Goal: Transaction & Acquisition: Obtain resource

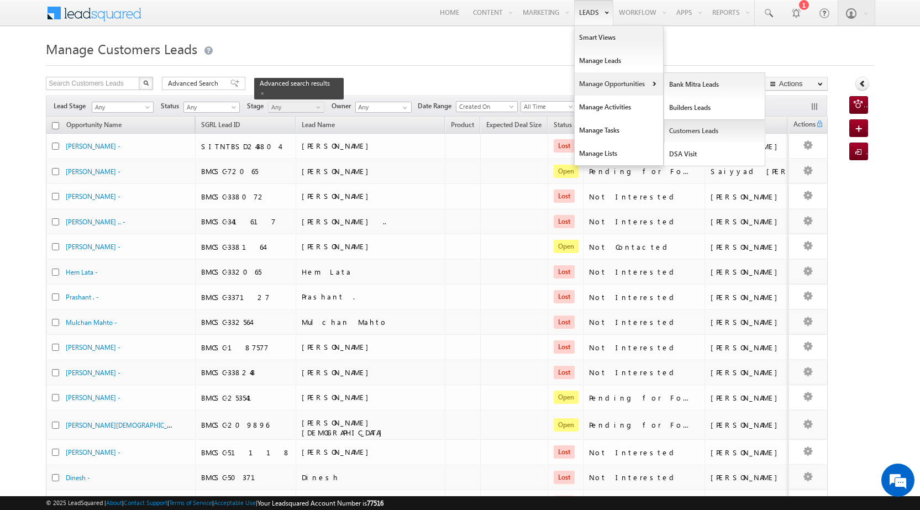
click at [704, 129] on link "Customers Leads" at bounding box center [714, 130] width 101 height 23
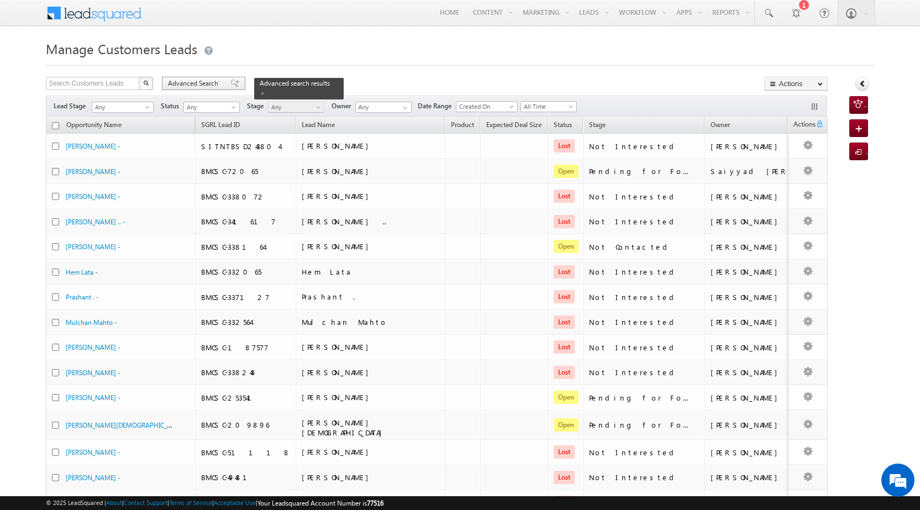
click at [197, 85] on span "Advanced Search" at bounding box center [195, 83] width 54 height 10
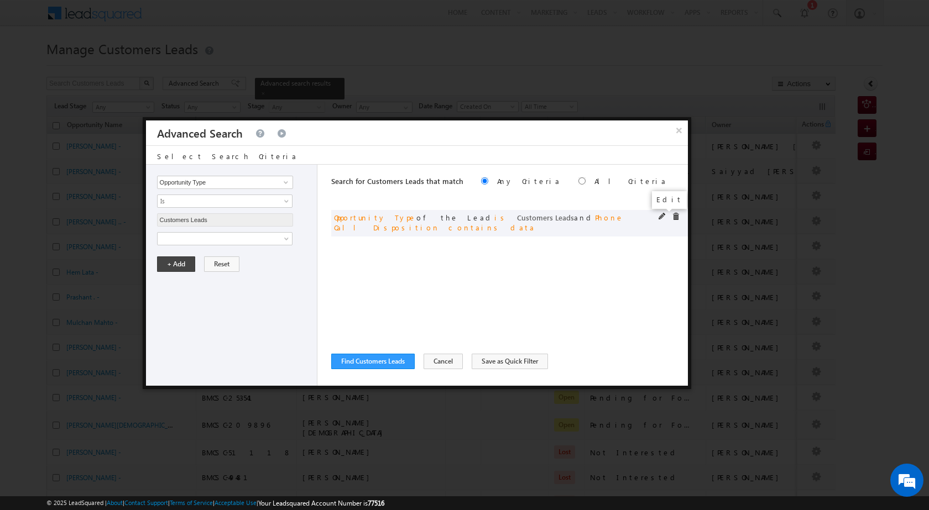
click at [660, 214] on span at bounding box center [662, 217] width 8 height 8
click at [675, 216] on span at bounding box center [676, 217] width 8 height 8
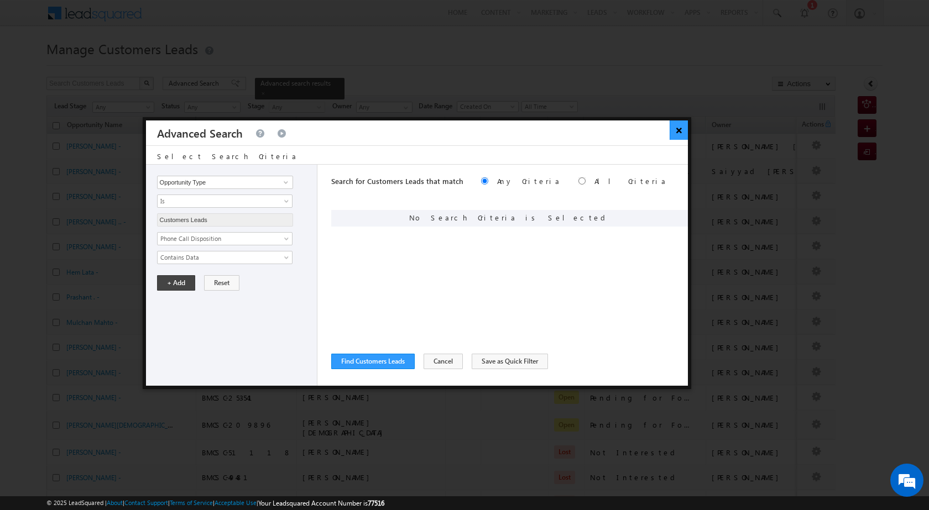
click at [674, 130] on button "×" at bounding box center [678, 129] width 18 height 19
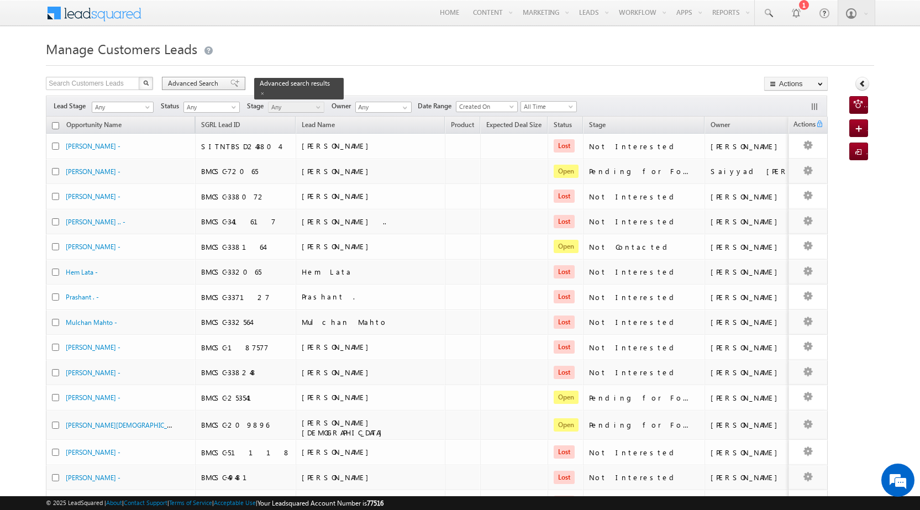
click at [195, 81] on span "Advanced Search" at bounding box center [195, 83] width 54 height 10
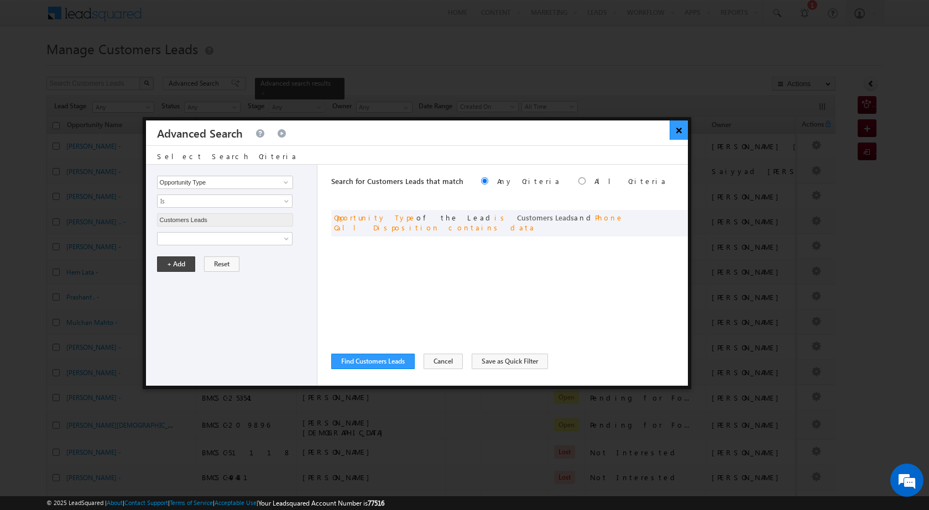
click at [684, 129] on button "×" at bounding box center [678, 129] width 18 height 19
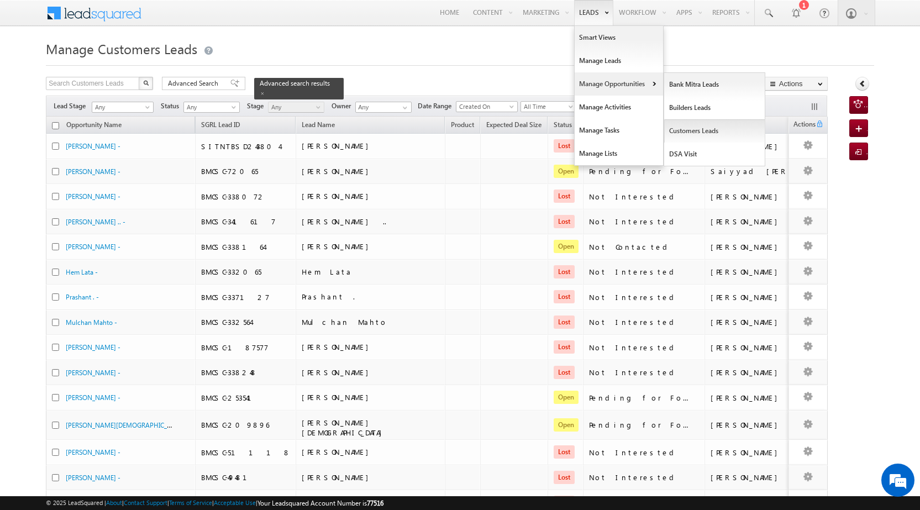
click at [696, 131] on link "Customers Leads" at bounding box center [714, 130] width 101 height 23
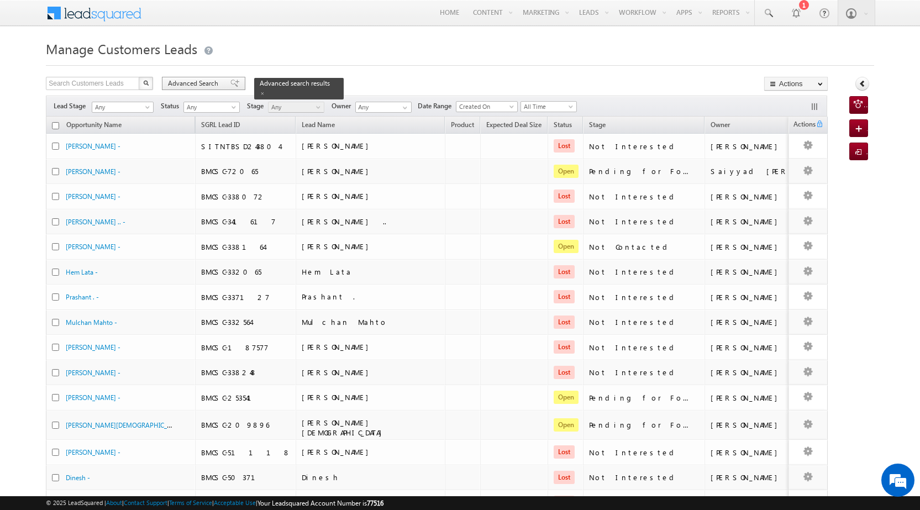
click at [207, 82] on span "Advanced Search" at bounding box center [195, 83] width 54 height 10
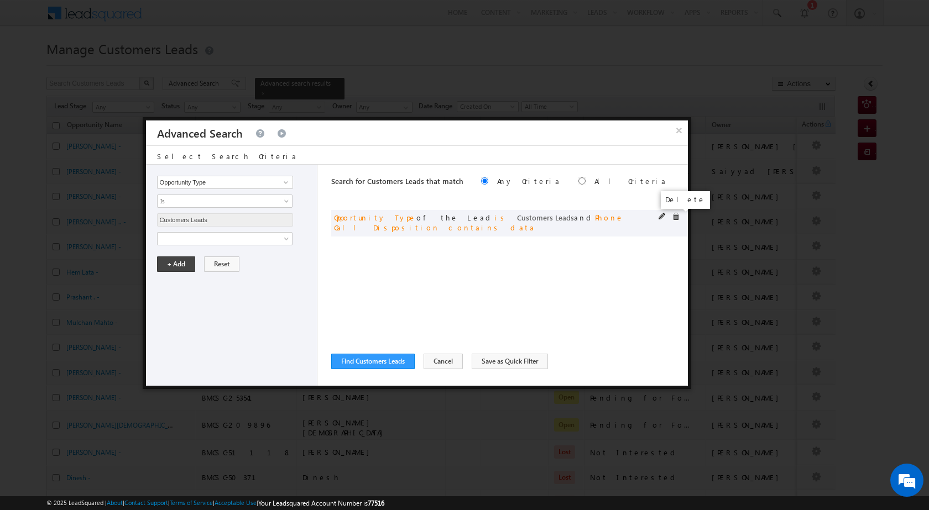
click at [673, 214] on span at bounding box center [676, 217] width 8 height 8
click at [230, 238] on span at bounding box center [218, 239] width 120 height 10
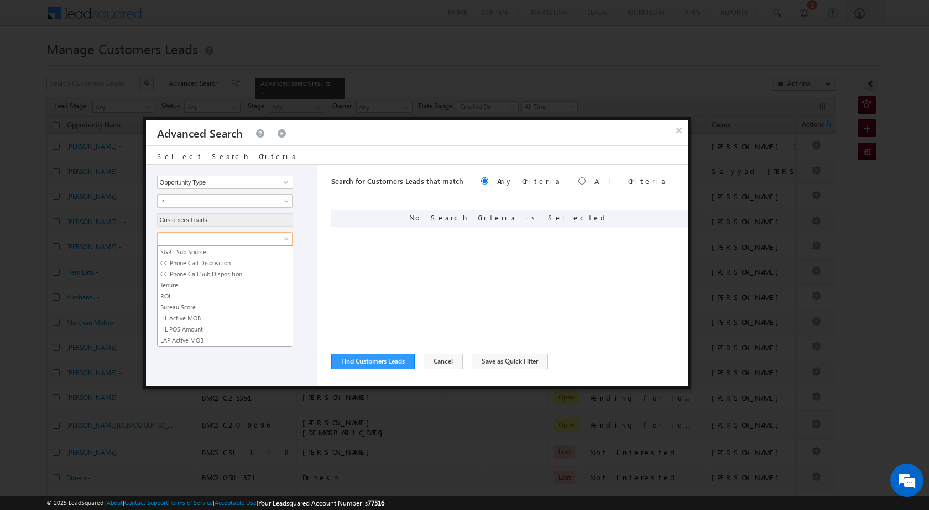
scroll to position [552, 0]
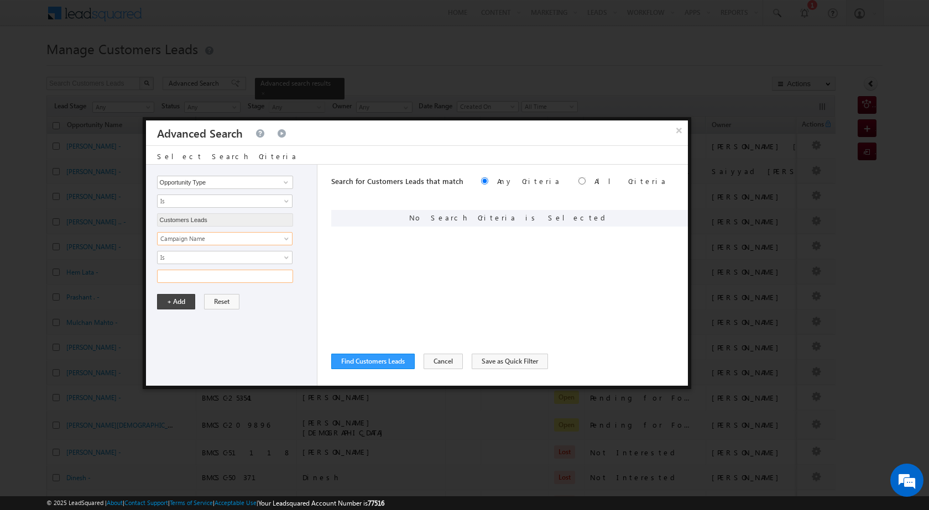
click at [218, 278] on input "text" at bounding box center [225, 276] width 136 height 13
paste input "NTB_HL_FRESH_CL_CC_VB3_23AUG25"
type input "NTB_HL_FRESH_CL_CC_VB3_23AUG25"
click at [180, 302] on button "+ Add" at bounding box center [176, 301] width 38 height 15
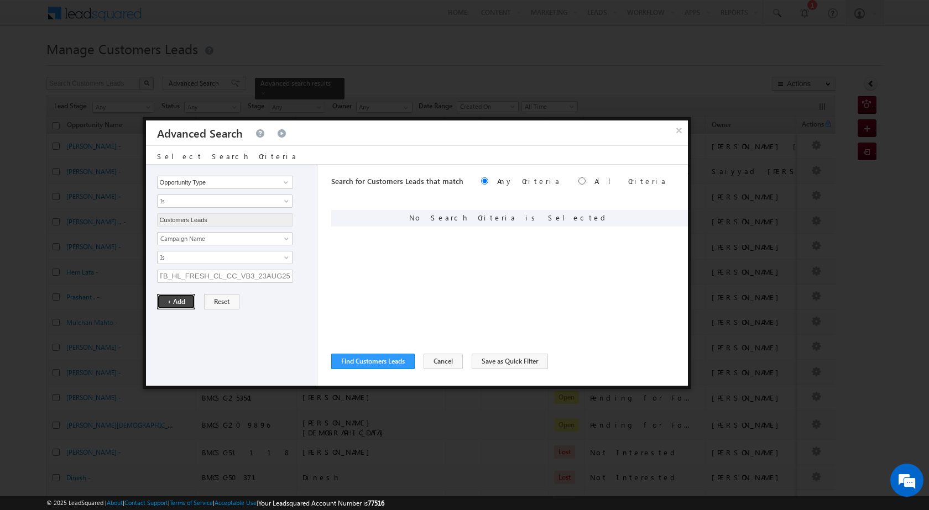
scroll to position [0, 0]
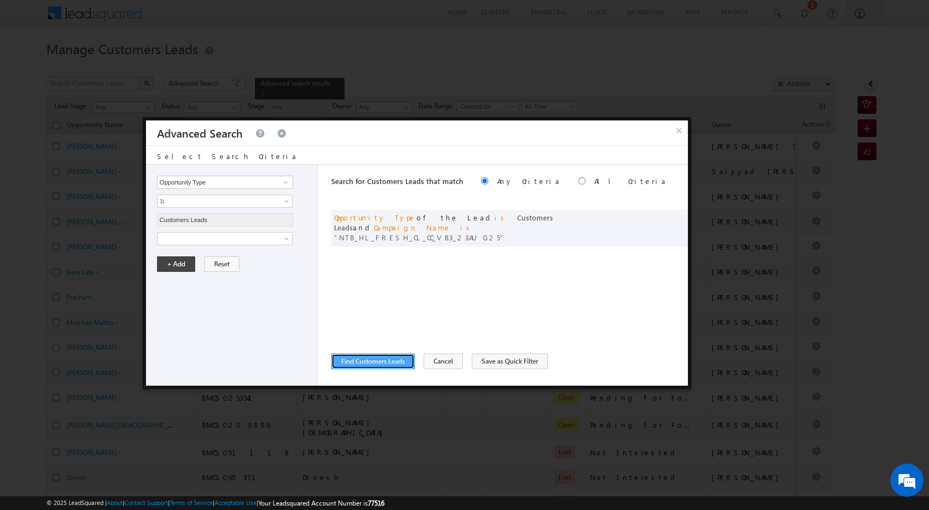
click at [370, 359] on button "Find Customers Leads" at bounding box center [372, 361] width 83 height 15
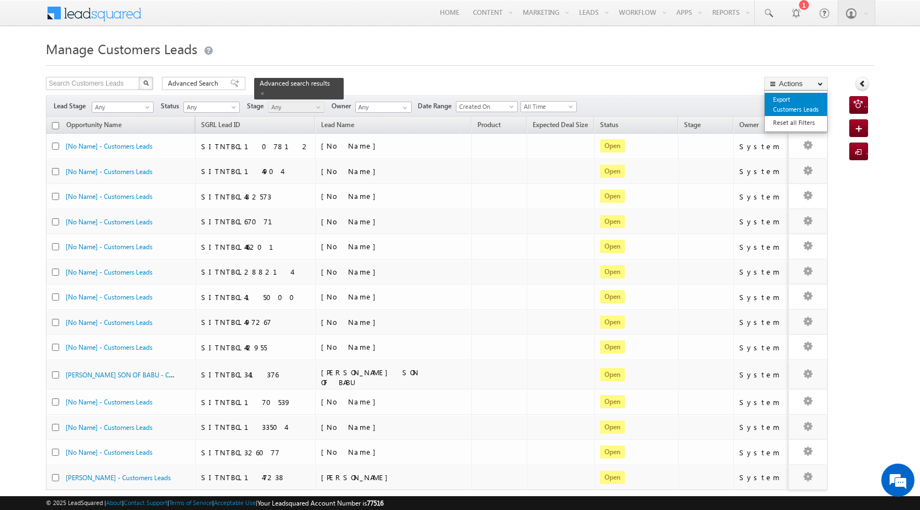
click at [792, 110] on link "Export Customers Leads" at bounding box center [796, 104] width 62 height 23
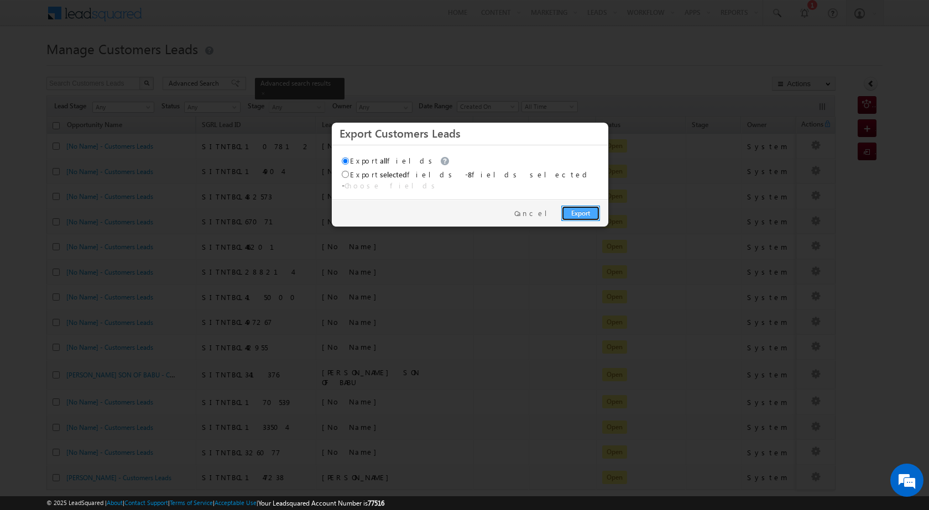
click at [573, 207] on link "Export" at bounding box center [580, 213] width 39 height 15
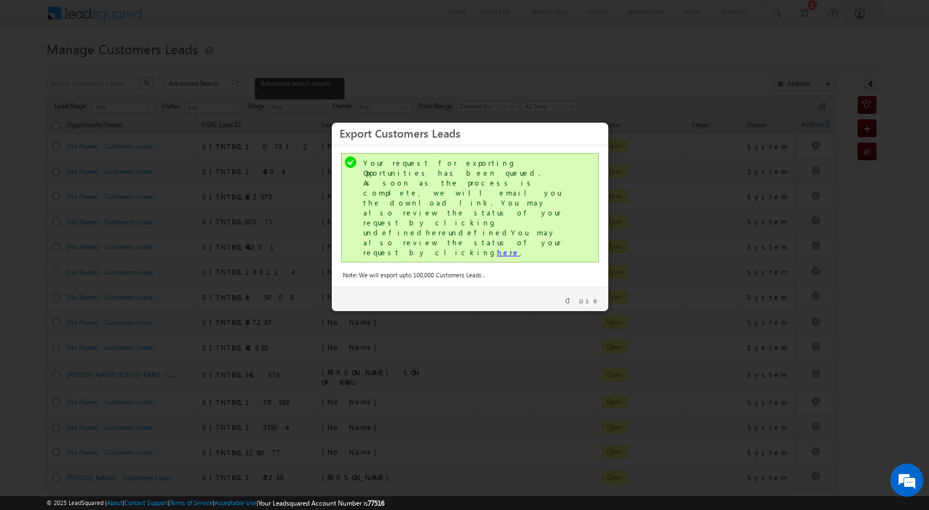
click at [497, 248] on link "here" at bounding box center [508, 252] width 23 height 9
click at [599, 296] on link "Close" at bounding box center [582, 301] width 35 height 10
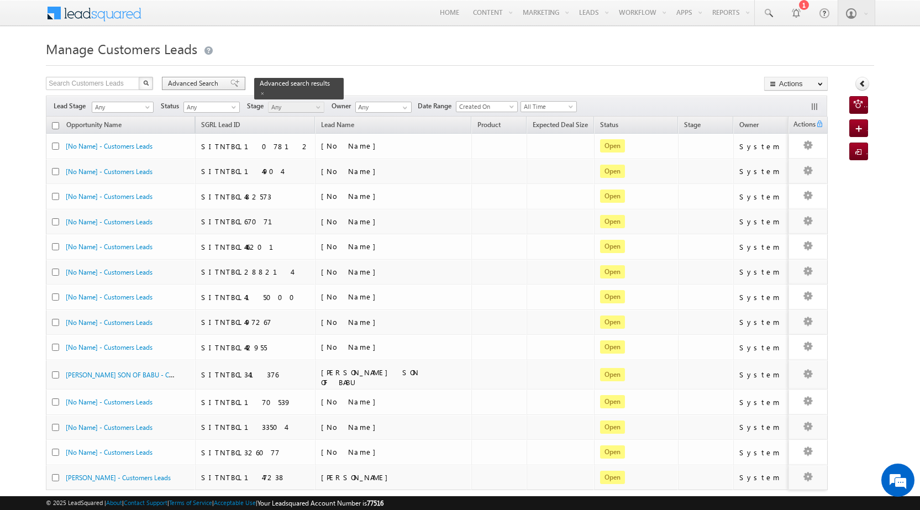
click at [230, 85] on span at bounding box center [234, 84] width 9 height 8
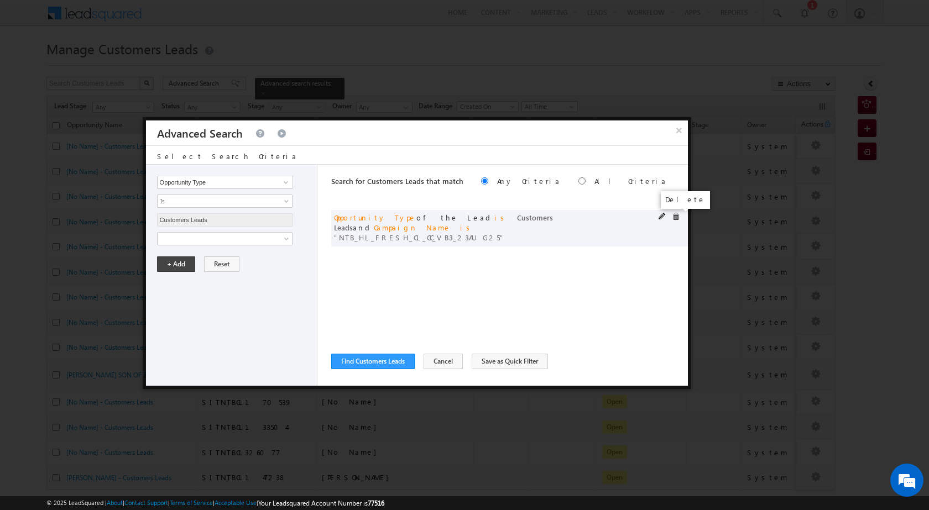
click at [674, 215] on span at bounding box center [676, 217] width 8 height 8
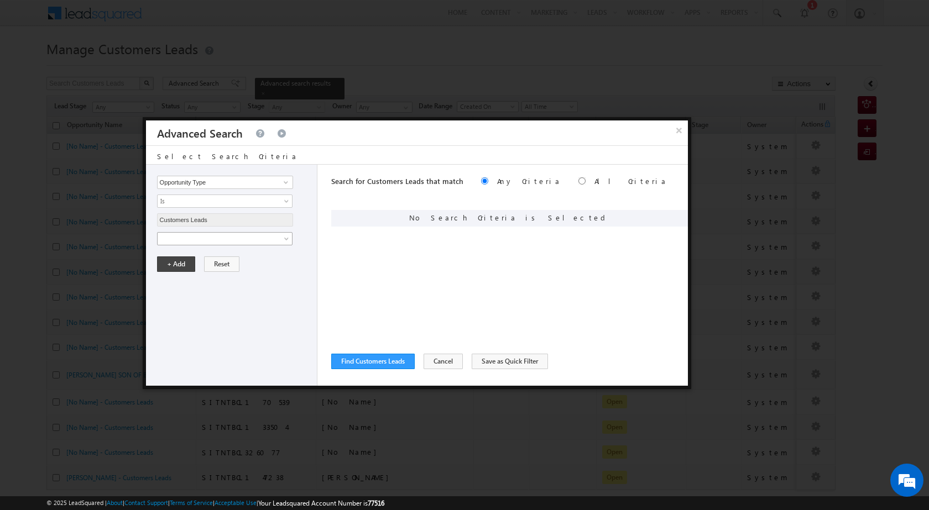
click at [190, 236] on span at bounding box center [218, 239] width 120 height 10
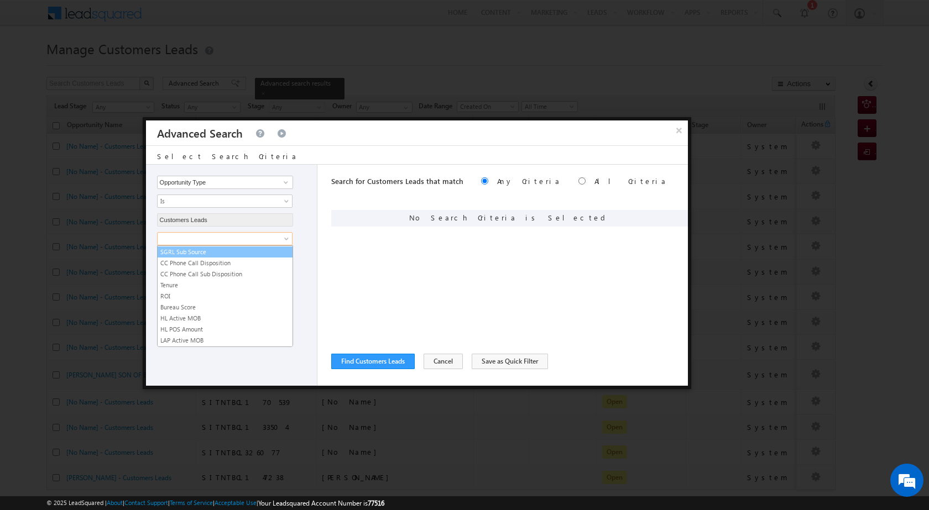
scroll to position [552, 0]
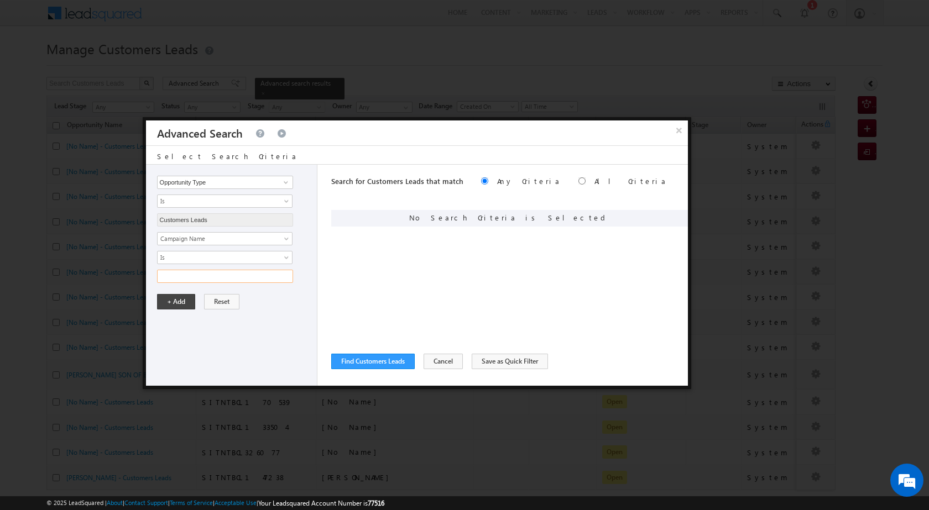
click at [207, 277] on input "text" at bounding box center [225, 276] width 136 height 13
paste input "NTB_HL_FRESH_SD_CC_VB3_23AUG25"
type input "NTB_HL_FRESH_SD_CC_VB3_23AUG25"
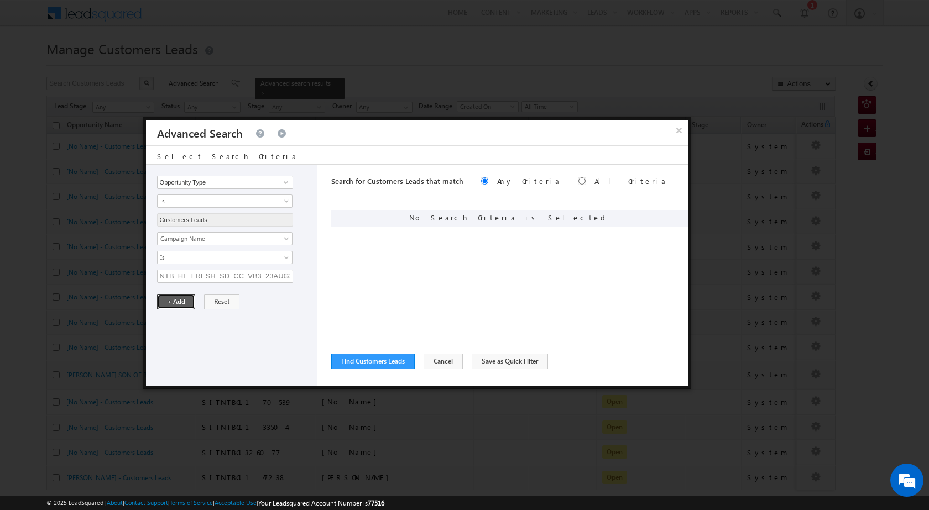
click at [177, 305] on button "+ Add" at bounding box center [176, 301] width 38 height 15
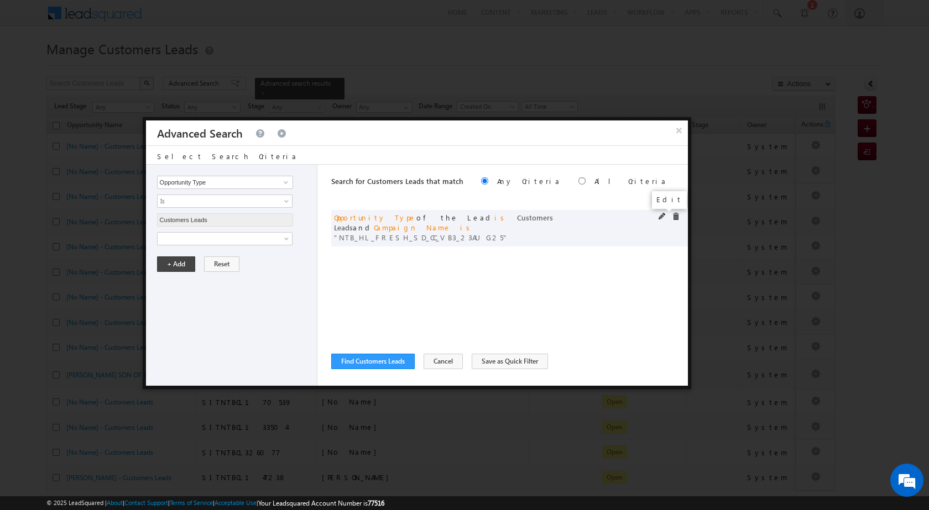
click at [663, 213] on span at bounding box center [662, 217] width 8 height 8
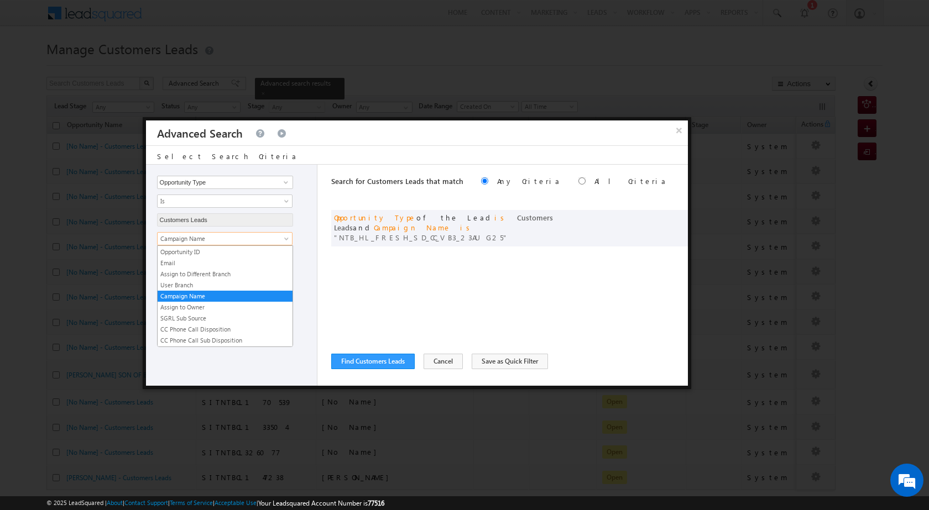
click at [218, 234] on span "Campaign Name" at bounding box center [218, 239] width 120 height 10
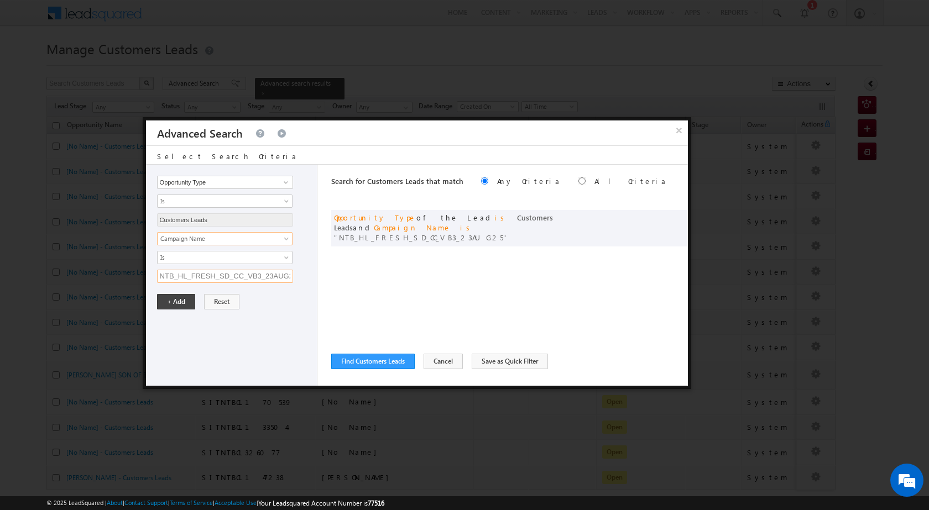
click at [226, 277] on input "NTB_HL_FRESH_SD_CC_VB3_23AUG25" at bounding box center [225, 276] width 136 height 13
click at [175, 304] on button "+ Add" at bounding box center [176, 301] width 38 height 15
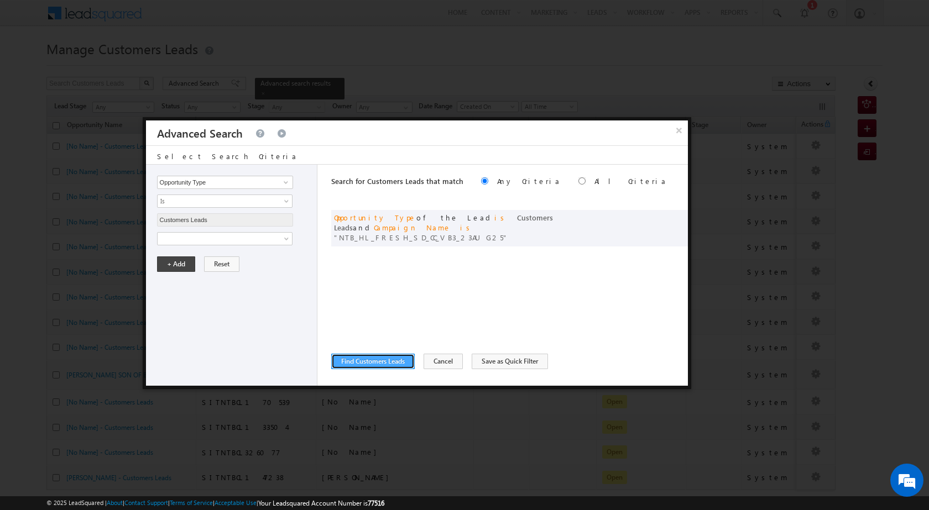
click at [365, 357] on button "Find Customers Leads" at bounding box center [372, 361] width 83 height 15
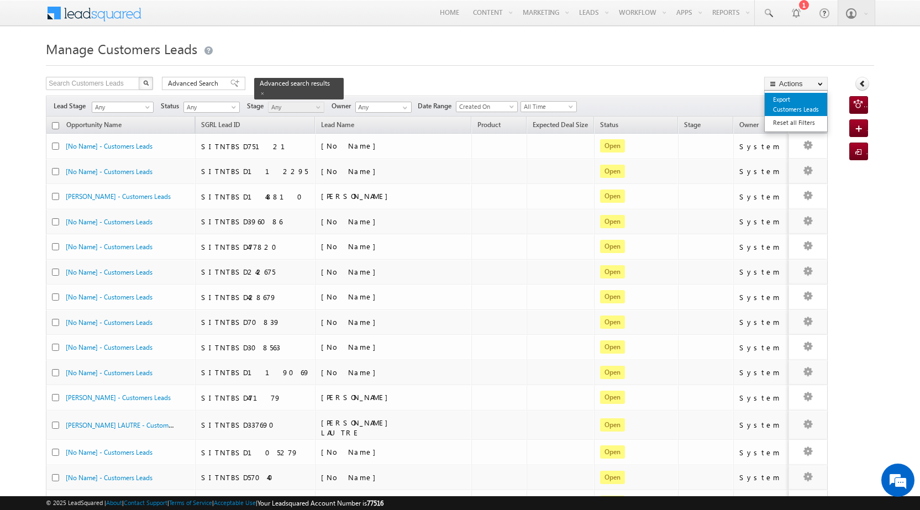
click at [782, 102] on link "Export Customers Leads" at bounding box center [796, 104] width 62 height 23
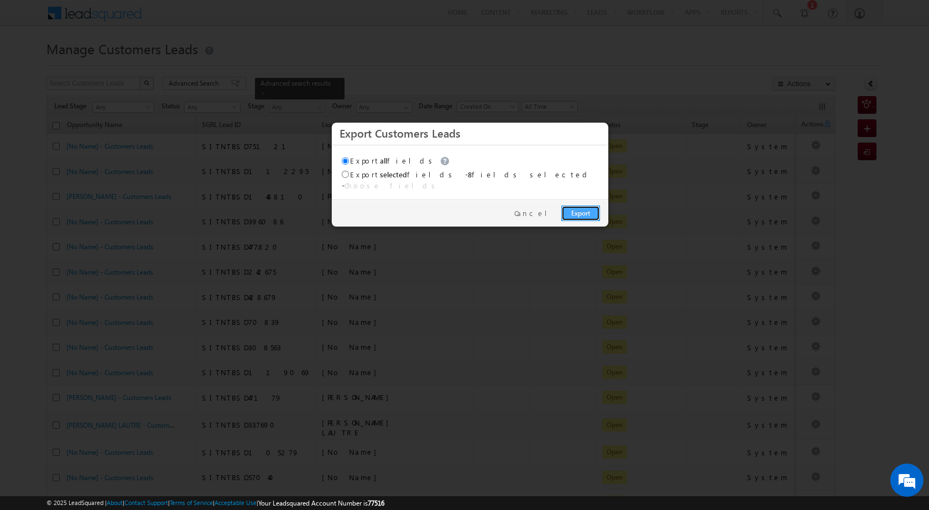
click at [591, 207] on link "Export" at bounding box center [580, 213] width 39 height 15
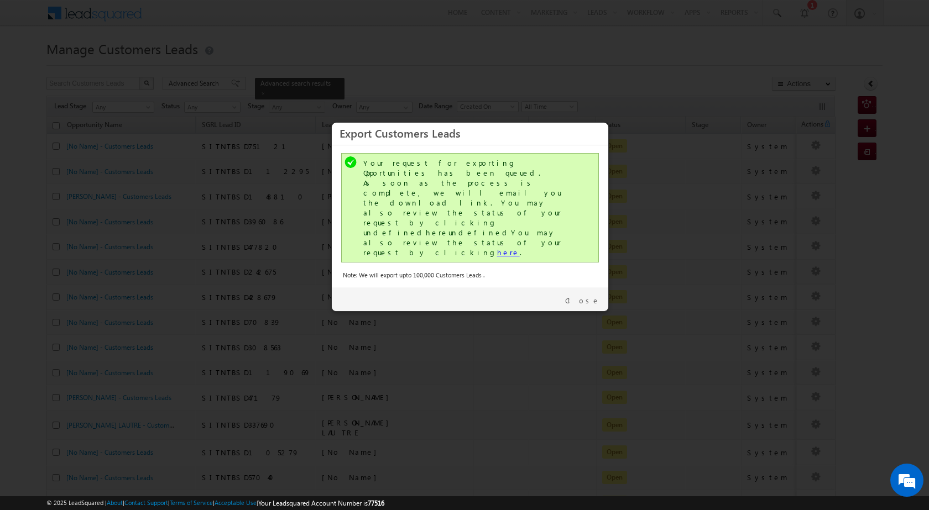
click at [497, 248] on link "here" at bounding box center [508, 252] width 23 height 9
click at [587, 296] on link "Close" at bounding box center [582, 301] width 35 height 10
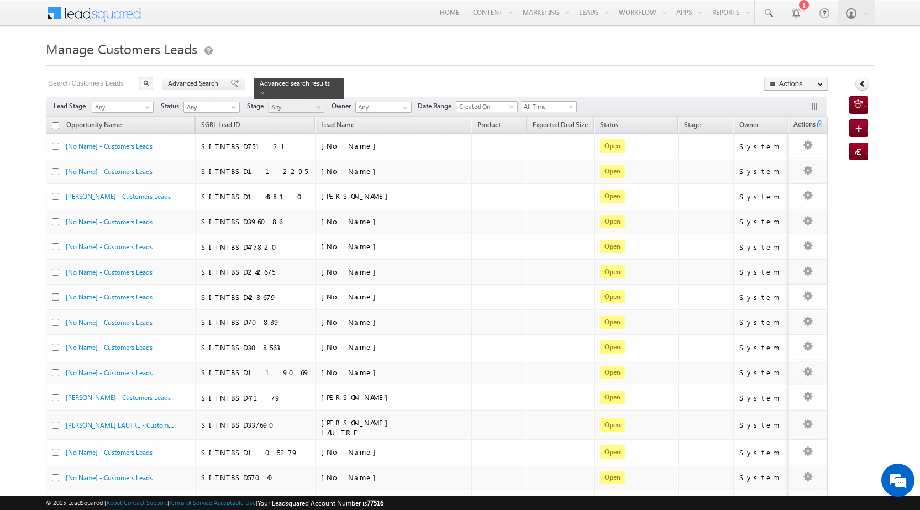
click at [206, 83] on span "Advanced Search" at bounding box center [195, 83] width 54 height 10
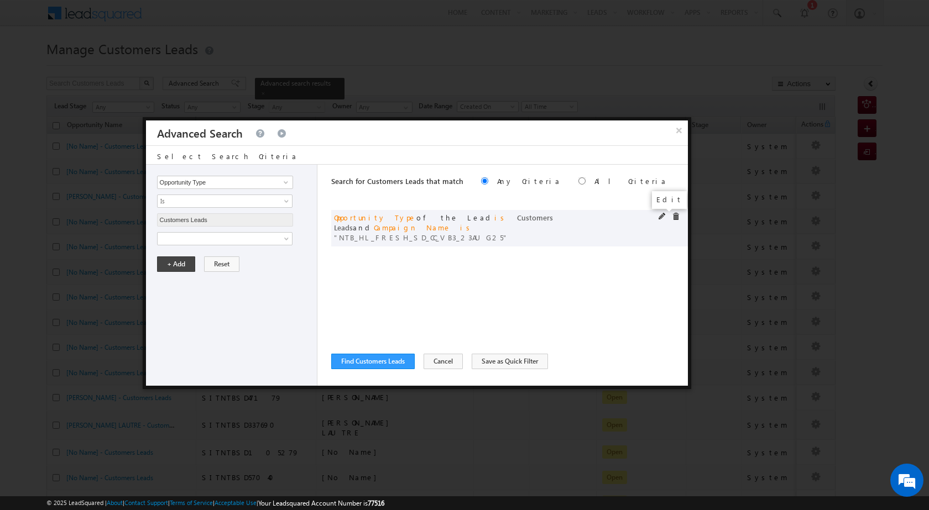
click at [661, 215] on span at bounding box center [662, 217] width 8 height 8
click at [219, 272] on input "NTB_HL_FRESH_SD_CC_VB3_23AUG25" at bounding box center [225, 276] width 136 height 13
paste input "_HL_FRESH_CL_CC_VB4"
type input "_HL_FRESH_CL_CC_VB4_23AUG25"
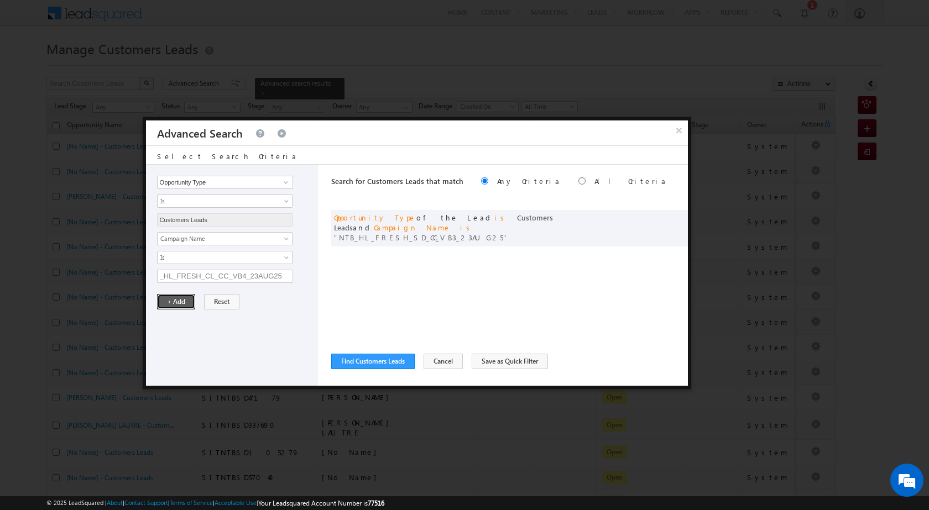
click at [169, 306] on button "+ Add" at bounding box center [176, 301] width 38 height 15
click at [375, 363] on button "Find Customers Leads" at bounding box center [372, 361] width 83 height 15
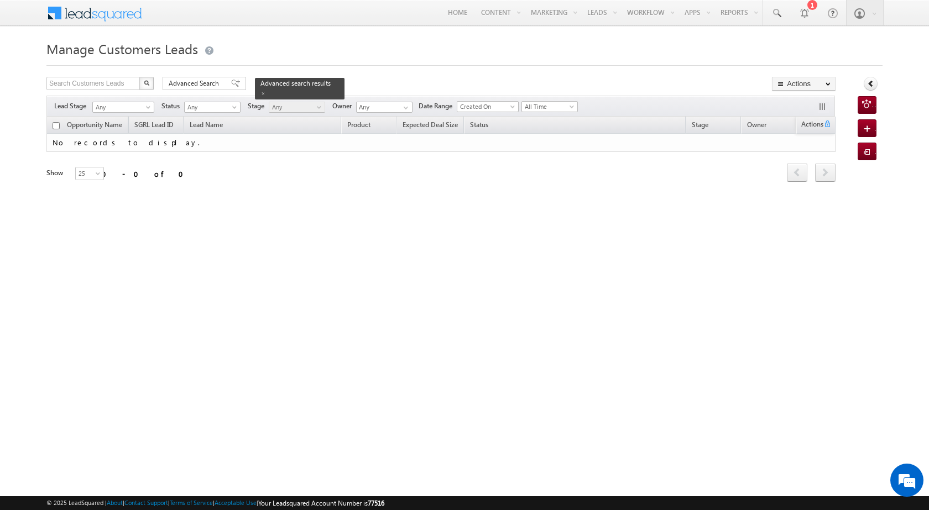
click at [298, 50] on h1 "Manage Customers Leads" at bounding box center [464, 48] width 836 height 22
click at [231, 80] on span at bounding box center [235, 84] width 9 height 8
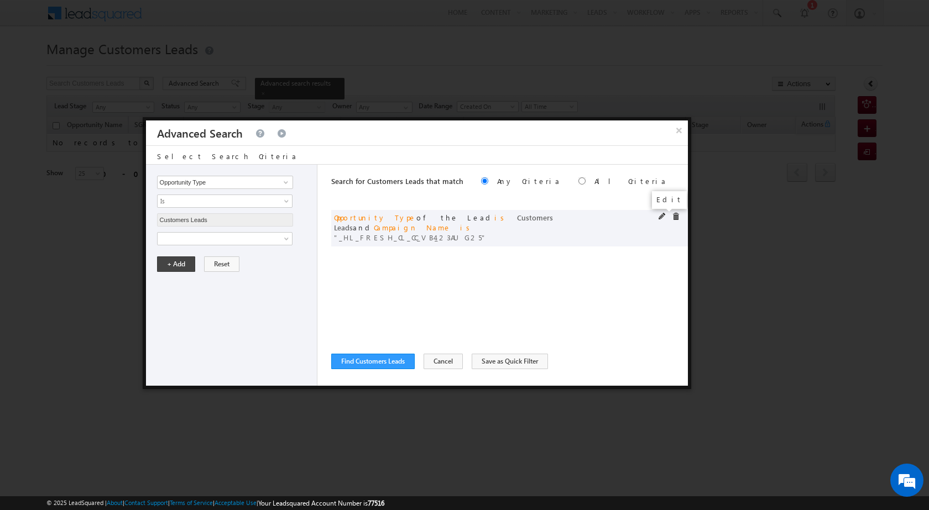
click at [664, 216] on span at bounding box center [662, 217] width 8 height 8
click at [217, 279] on input "_HL_FRESH_CL_CC_VB4_23AUG25" at bounding box center [225, 276] width 136 height 13
click at [181, 305] on button "+ Add" at bounding box center [176, 301] width 38 height 15
click at [396, 363] on button "Find Customers Leads" at bounding box center [372, 361] width 83 height 15
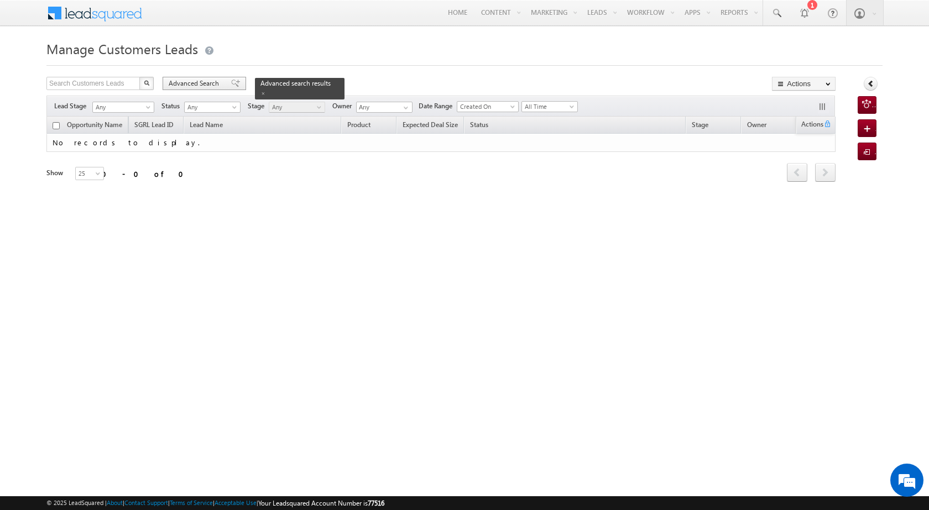
click at [209, 83] on span "Advanced Search" at bounding box center [196, 83] width 54 height 10
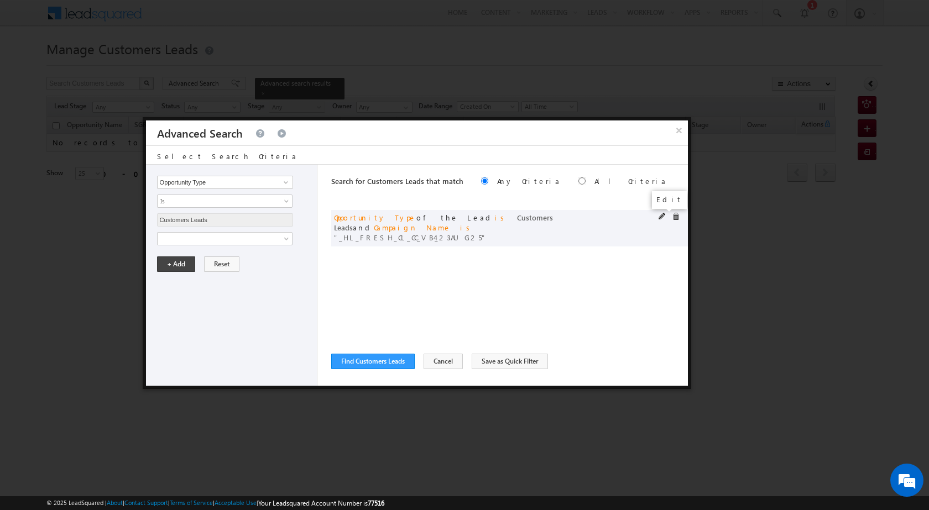
click at [662, 215] on span at bounding box center [662, 217] width 8 height 8
click at [223, 276] on input "_HL_FRESH_CL_CC_VB4_23AUG25" at bounding box center [225, 276] width 136 height 13
paste input "NTB"
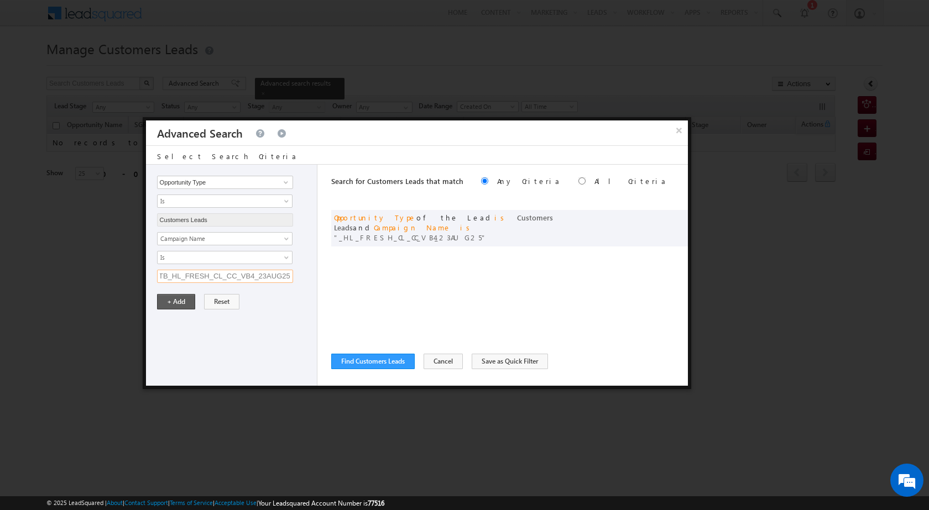
type input "NTB_HL_FRESH_CL_CC_VB4_23AUG25"
click at [166, 297] on button "+ Add" at bounding box center [176, 301] width 38 height 15
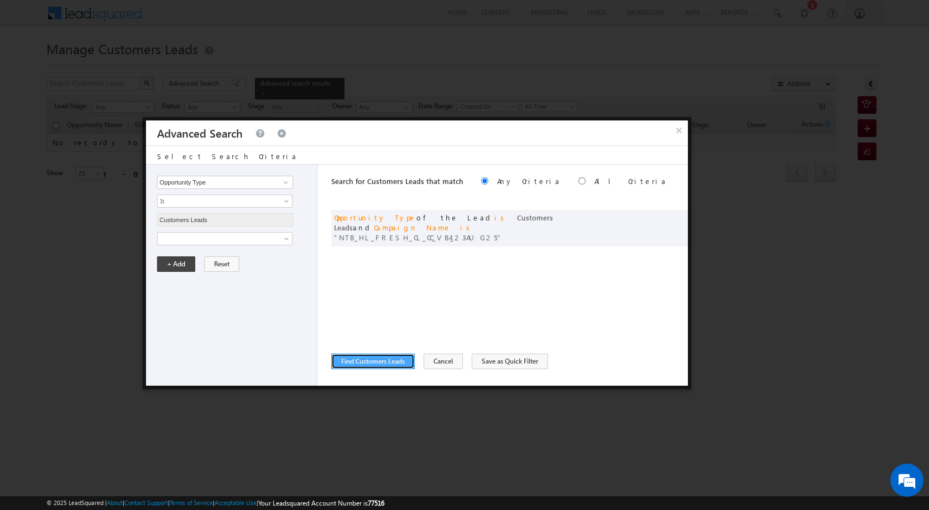
click at [353, 355] on button "Find Customers Leads" at bounding box center [372, 361] width 83 height 15
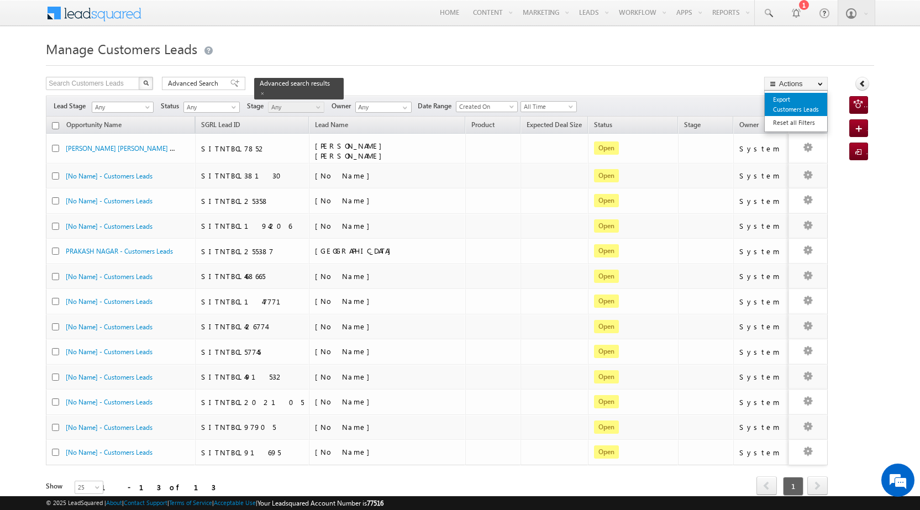
click at [787, 100] on link "Export Customers Leads" at bounding box center [796, 104] width 62 height 23
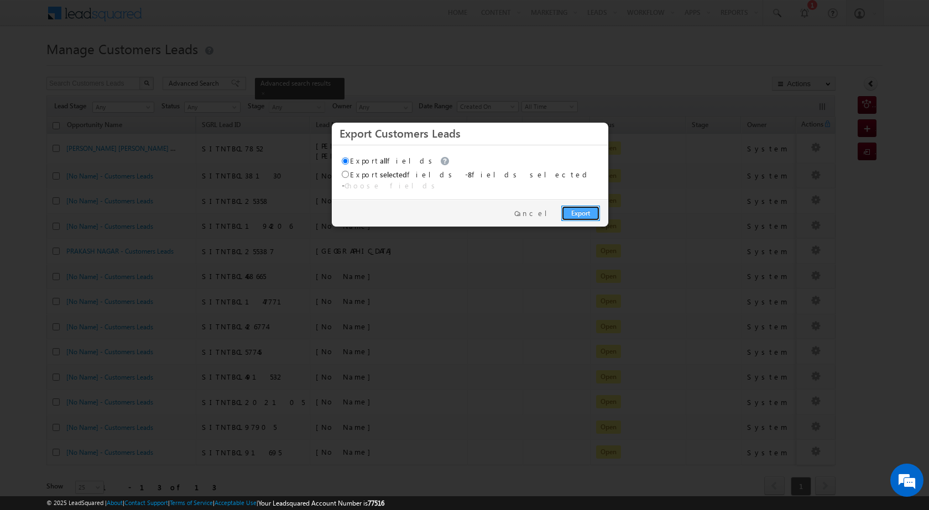
click at [573, 206] on link "Export" at bounding box center [580, 213] width 39 height 15
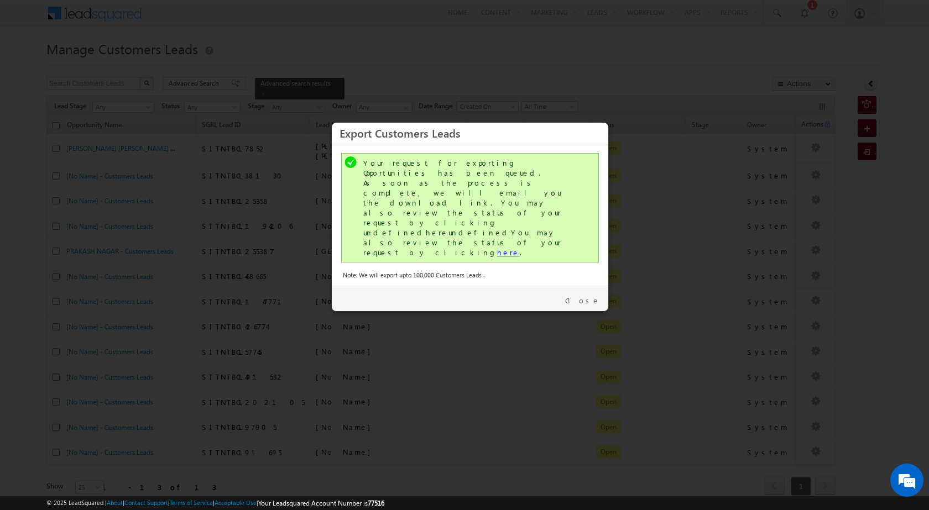
click at [497, 248] on link "here" at bounding box center [508, 252] width 23 height 9
click at [596, 296] on link "Close" at bounding box center [582, 301] width 35 height 10
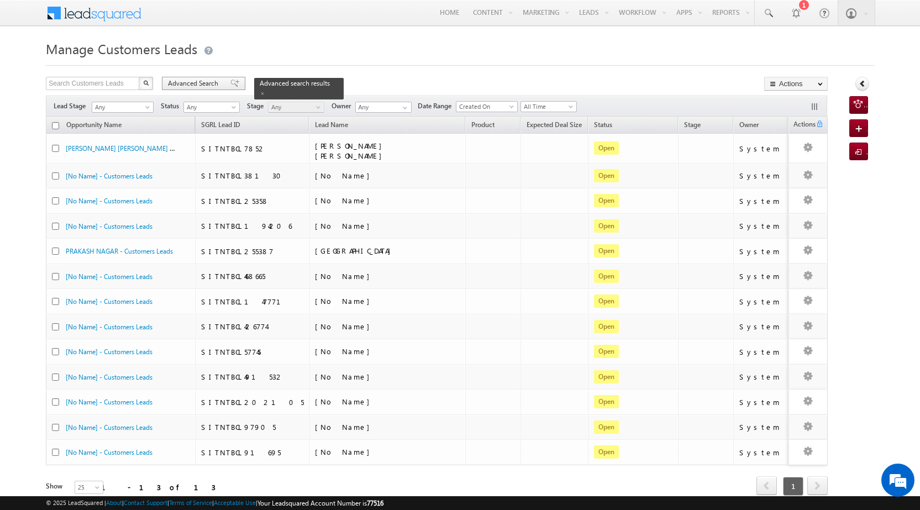
click at [189, 79] on span "Advanced Search" at bounding box center [195, 83] width 54 height 10
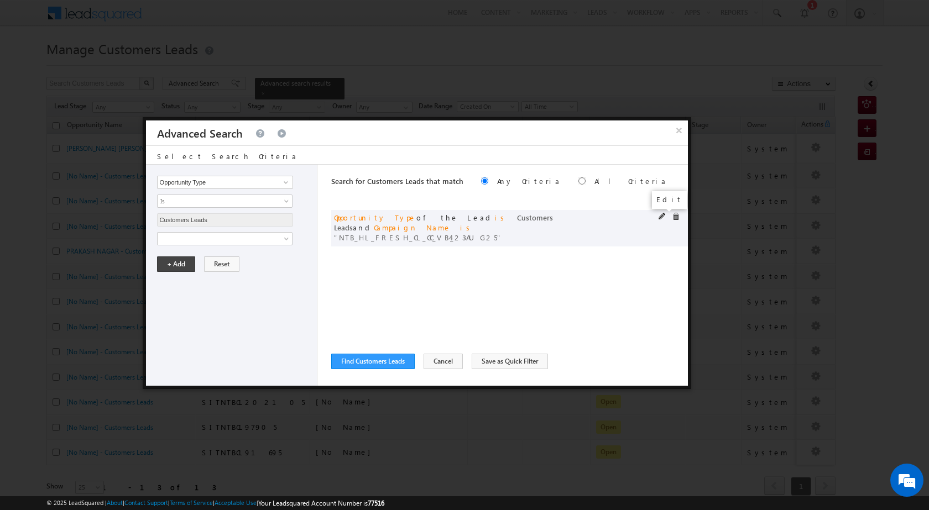
click at [664, 216] on span at bounding box center [662, 217] width 8 height 8
click at [192, 275] on input "NTB_HL_FRESH_CL_CC_VB4_23AUG25" at bounding box center [225, 276] width 136 height 13
paste input "SD"
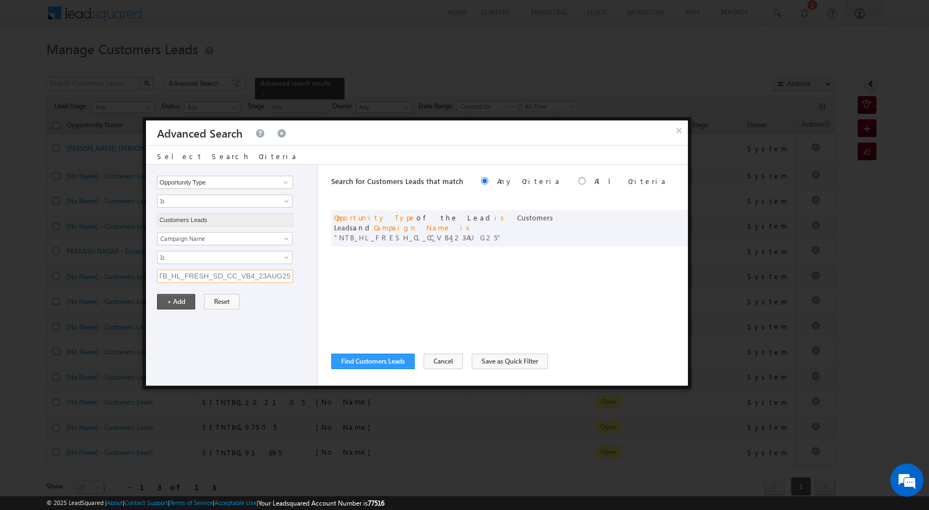
type input "NTB_HL_FRESH_SD_CC_VB4_23AUG25"
click at [173, 302] on button "+ Add" at bounding box center [176, 301] width 38 height 15
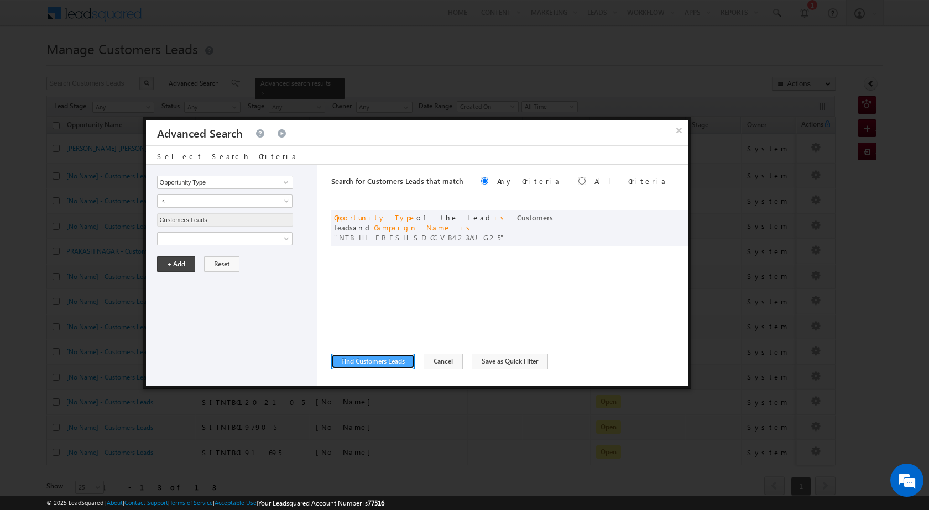
click at [352, 360] on button "Find Customers Leads" at bounding box center [372, 361] width 83 height 15
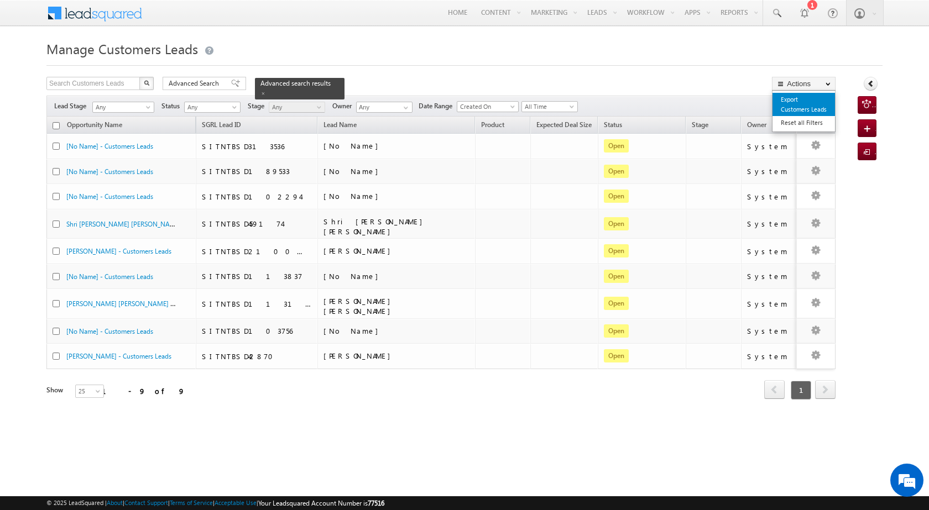
click at [790, 107] on link "Export Customers Leads" at bounding box center [803, 104] width 62 height 23
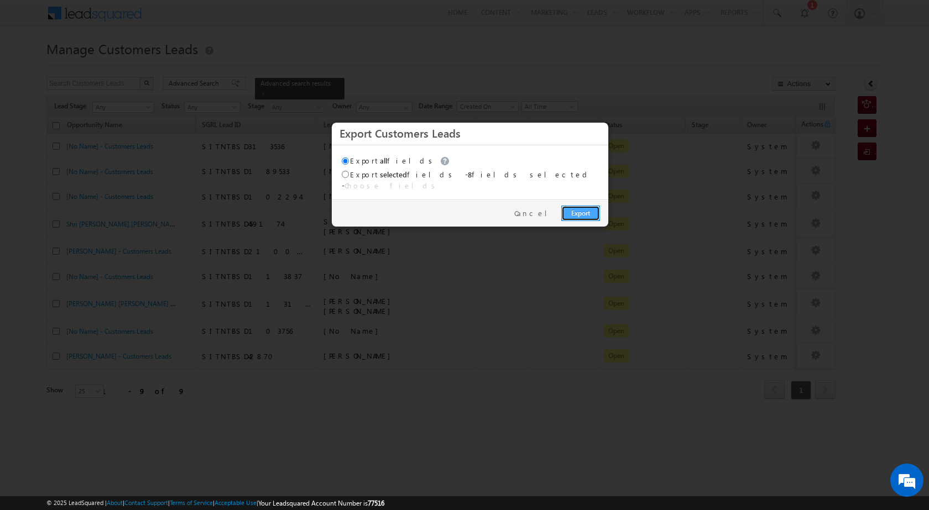
click at [580, 208] on link "Export" at bounding box center [580, 213] width 39 height 15
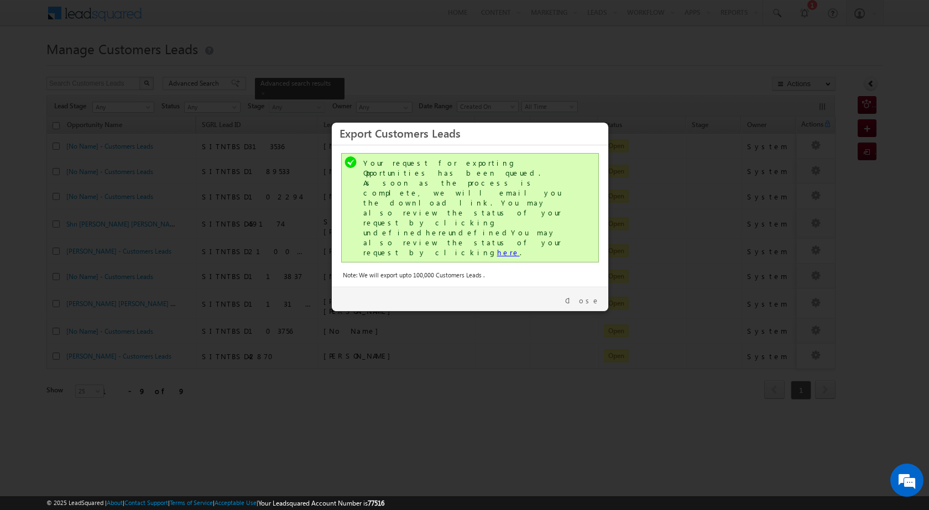
click at [497, 248] on link "here" at bounding box center [508, 252] width 23 height 9
click at [583, 296] on link "Close" at bounding box center [582, 301] width 35 height 10
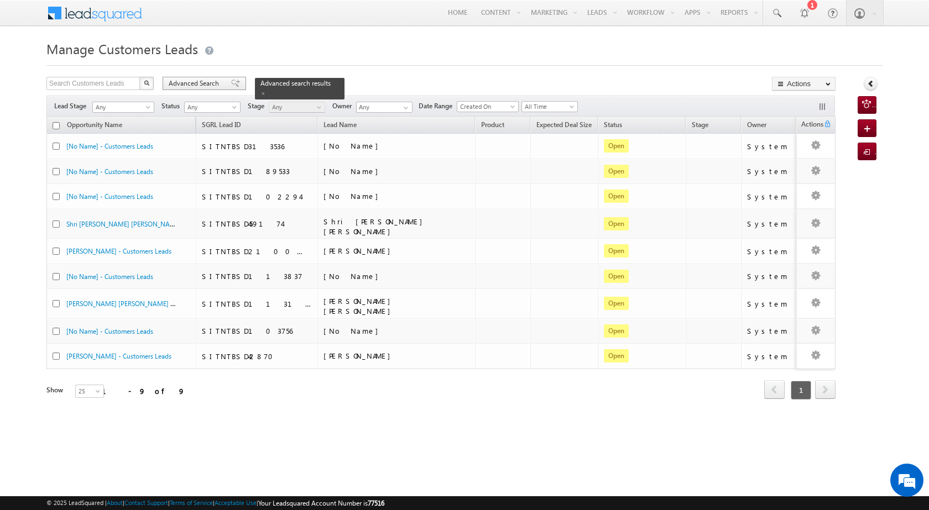
click at [209, 79] on span "Advanced Search" at bounding box center [196, 83] width 54 height 10
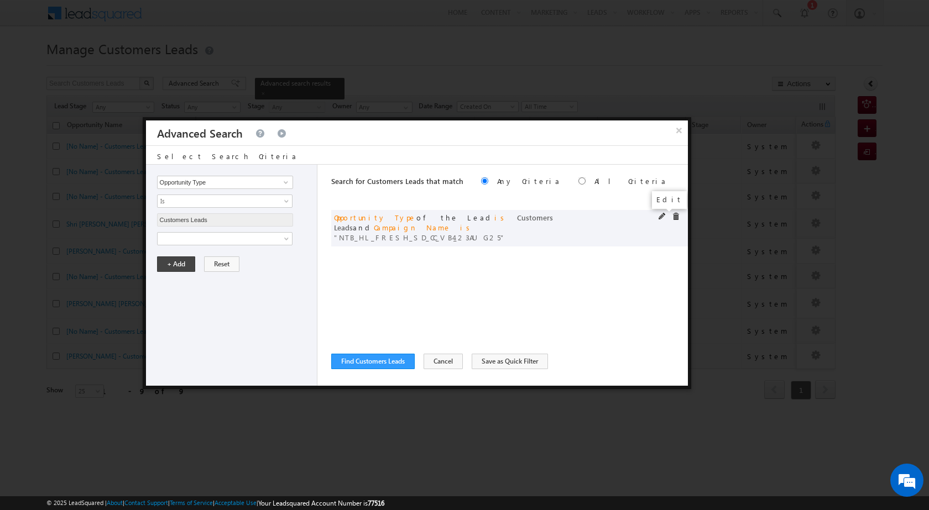
click at [658, 216] on span at bounding box center [662, 217] width 8 height 8
click at [246, 270] on input "NTB_HL_FRESH_SD_CC_VB4_23AUG25" at bounding box center [225, 276] width 136 height 13
paste input "CL_CC_VB2"
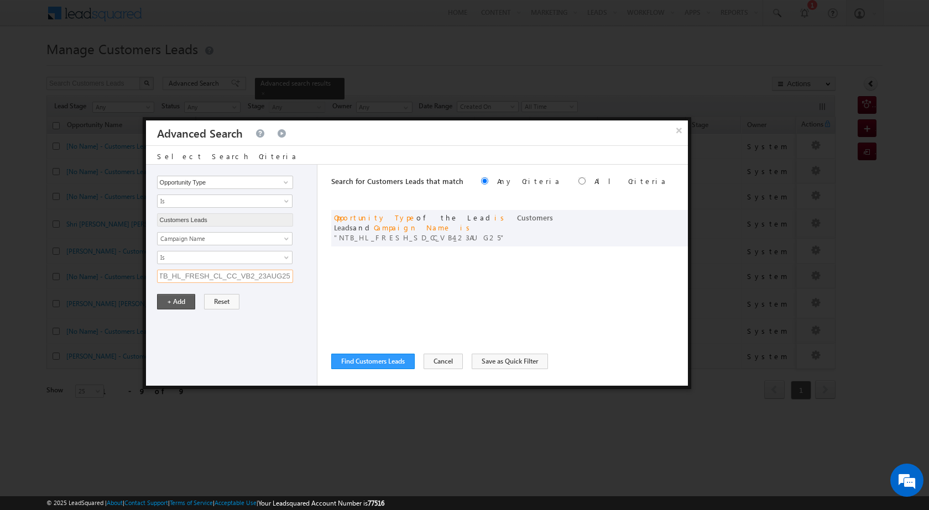
type input "NTB_HL_FRESH_CL_CC_VB2_23AUG25"
click at [181, 305] on button "+ Add" at bounding box center [176, 301] width 38 height 15
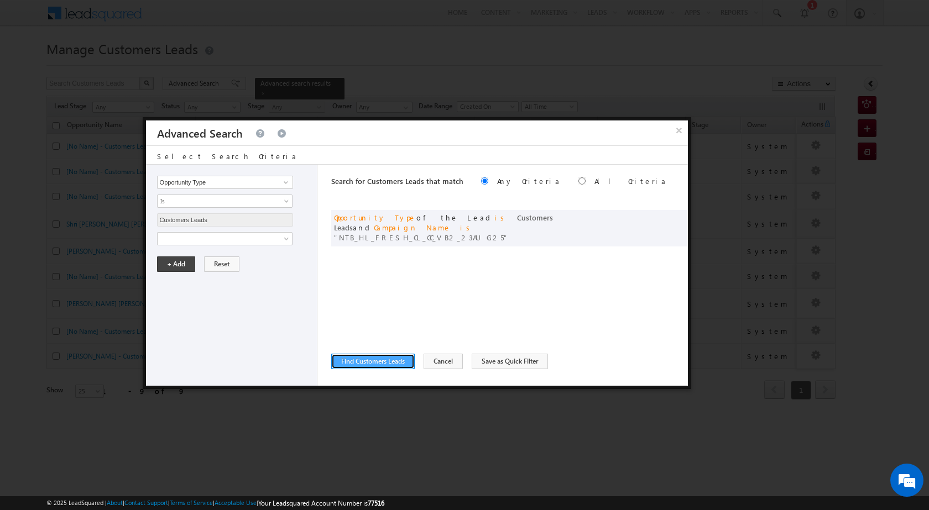
click at [356, 361] on button "Find Customers Leads" at bounding box center [372, 361] width 83 height 15
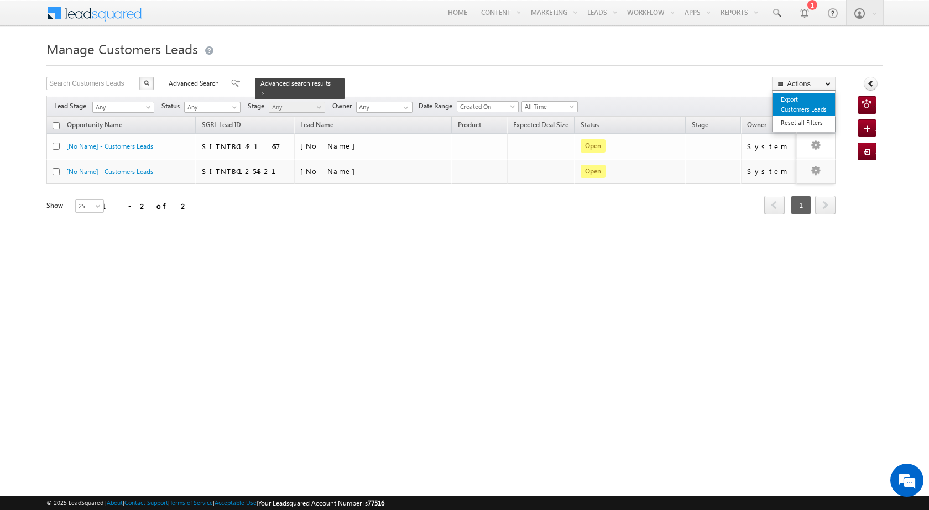
click at [803, 109] on link "Export Customers Leads" at bounding box center [803, 104] width 62 height 23
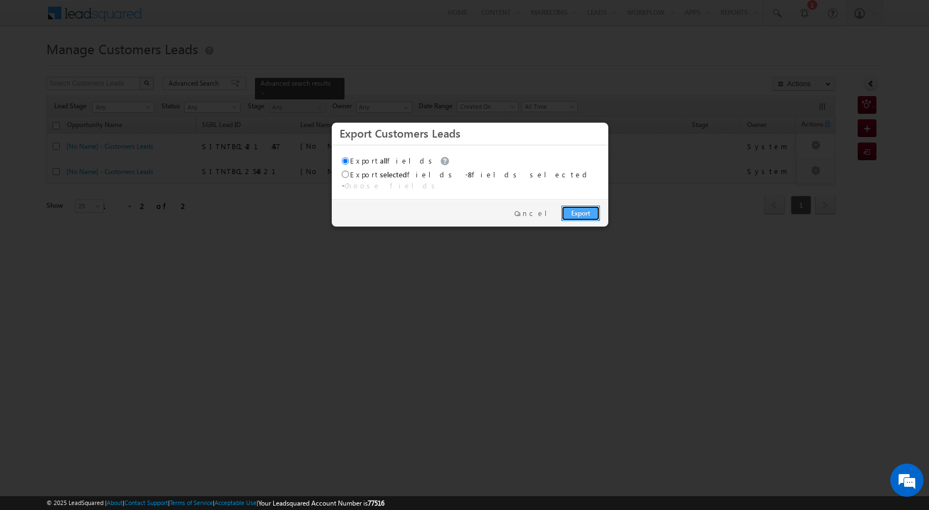
click at [581, 210] on link "Export" at bounding box center [580, 213] width 39 height 15
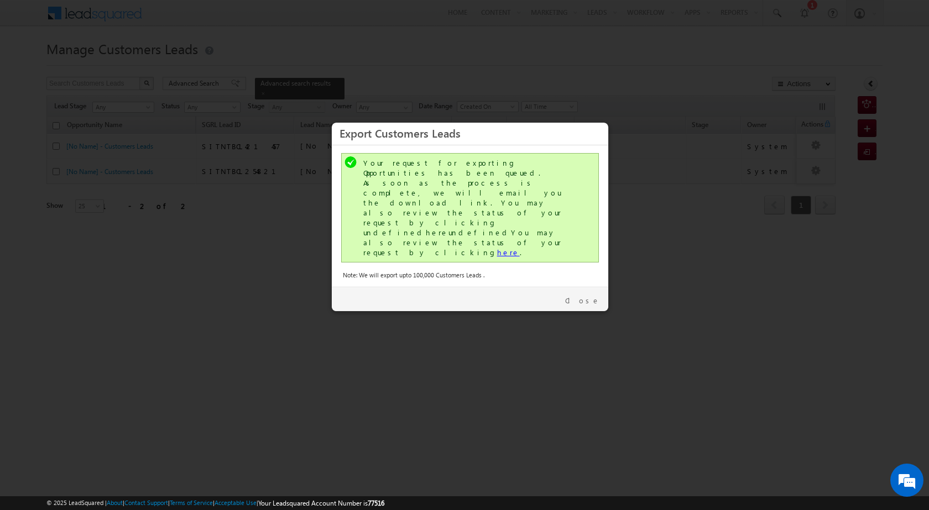
click at [497, 248] on link "here" at bounding box center [508, 252] width 23 height 9
click at [590, 296] on link "Close" at bounding box center [582, 301] width 35 height 10
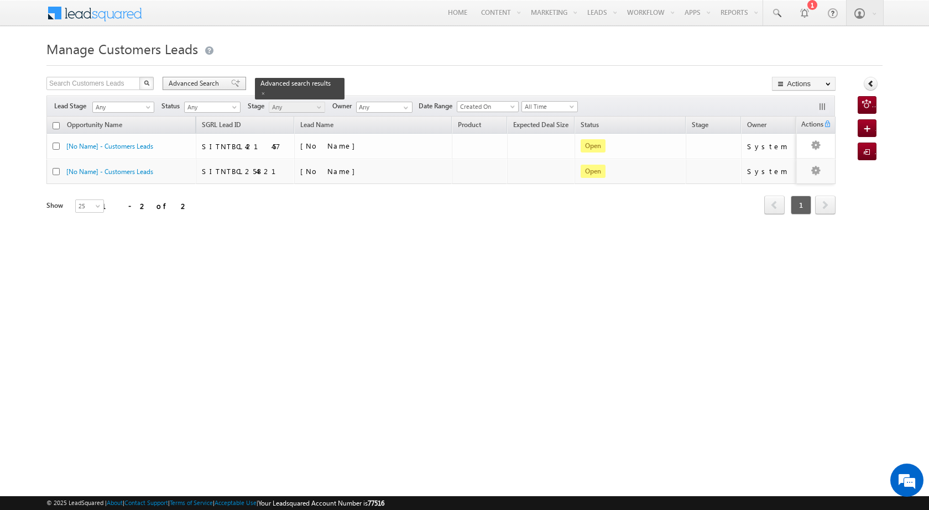
click at [193, 81] on span "Advanced Search" at bounding box center [196, 83] width 54 height 10
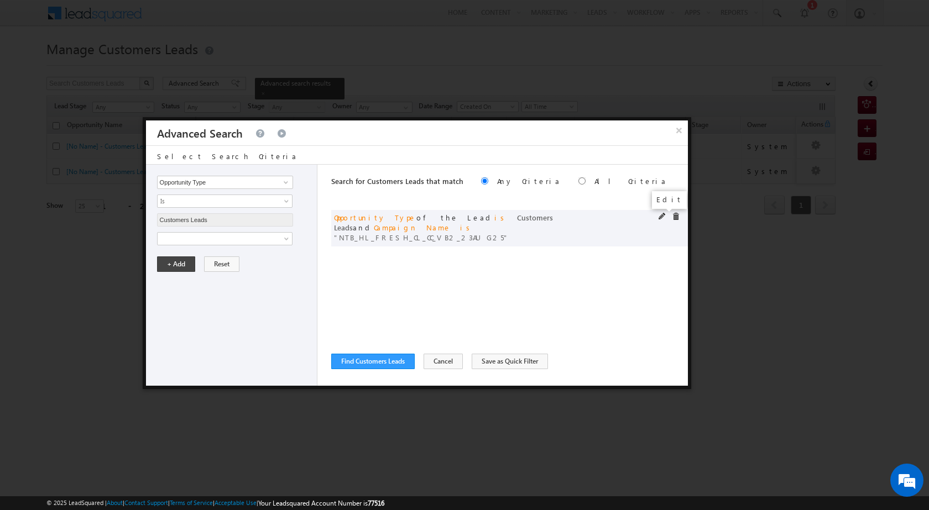
click at [662, 216] on span at bounding box center [662, 217] width 8 height 8
click at [191, 272] on input "NTB_HL_FRESH_CL_CC_VB2_23AUG25" at bounding box center [225, 276] width 136 height 13
paste input "SD"
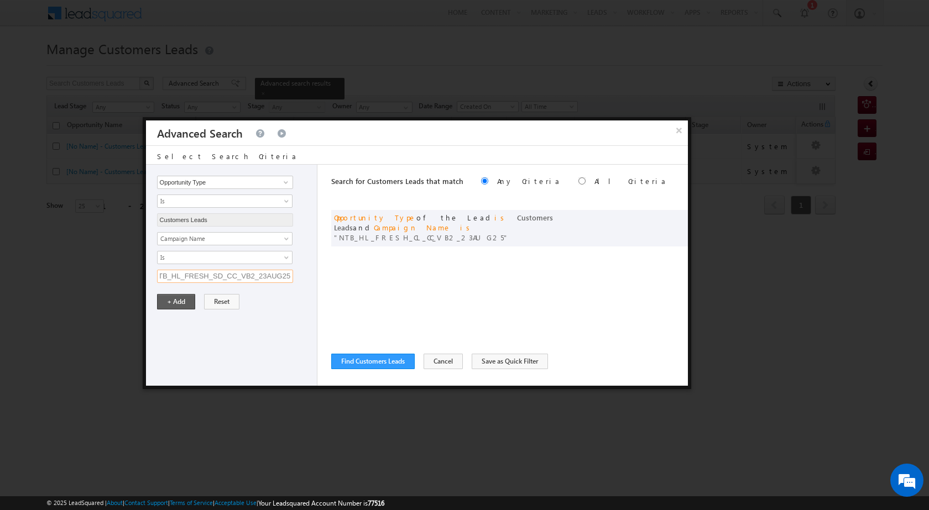
type input "NTB_HL_FRESH_SD_CC_VB2_23AUG25"
click at [172, 300] on button "+ Add" at bounding box center [176, 301] width 38 height 15
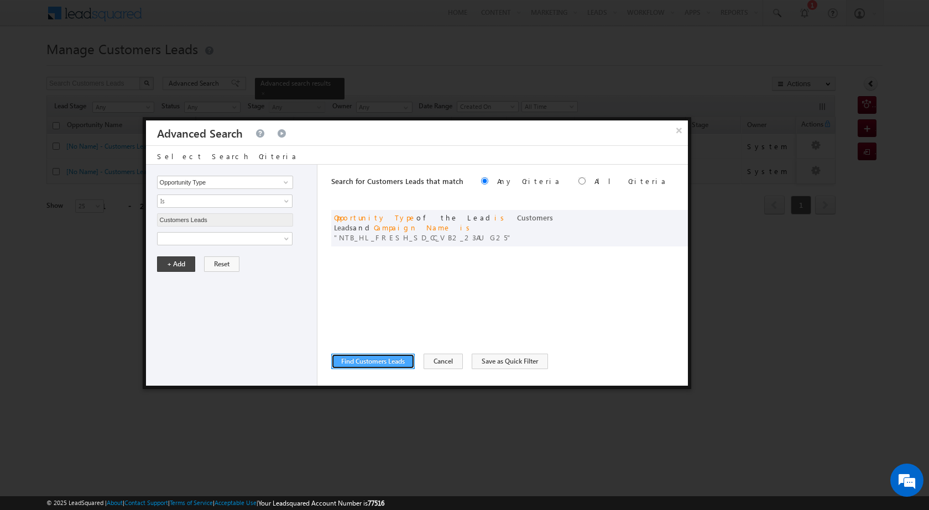
click at [390, 356] on button "Find Customers Leads" at bounding box center [372, 361] width 83 height 15
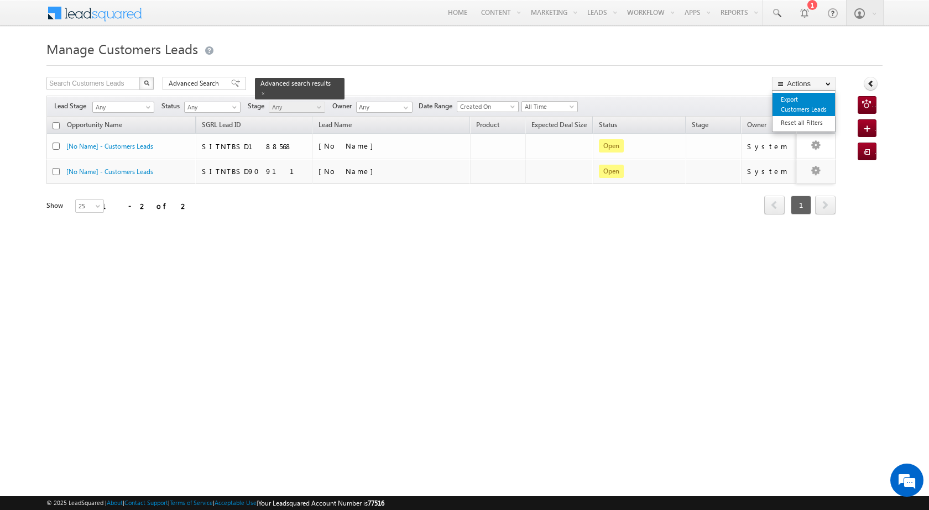
click at [784, 106] on link "Export Customers Leads" at bounding box center [803, 104] width 62 height 23
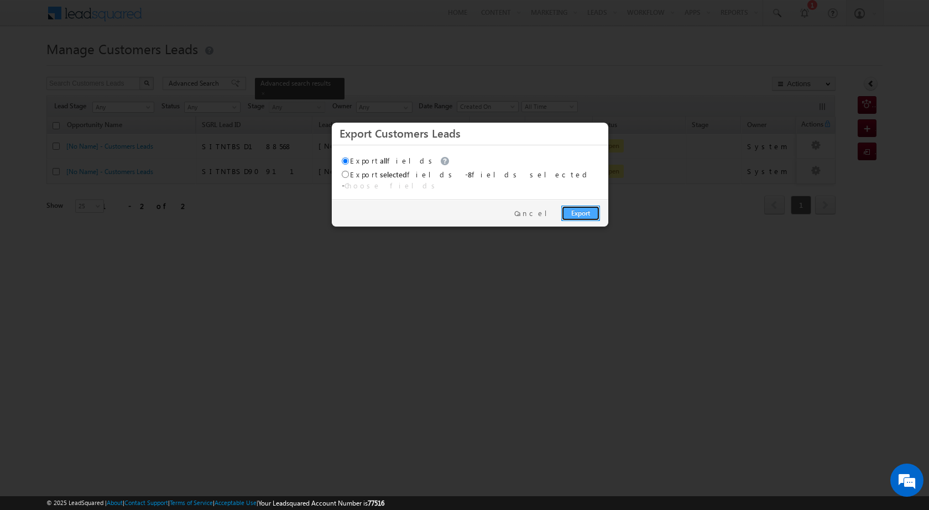
click at [578, 206] on link "Export" at bounding box center [580, 213] width 39 height 15
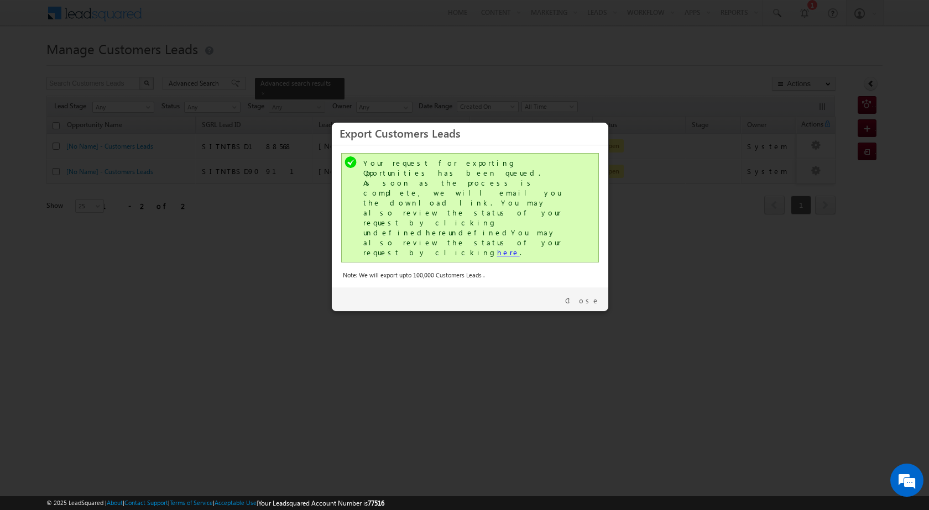
click at [497, 248] on link "here" at bounding box center [508, 252] width 23 height 9
click at [598, 296] on link "Close" at bounding box center [582, 301] width 35 height 10
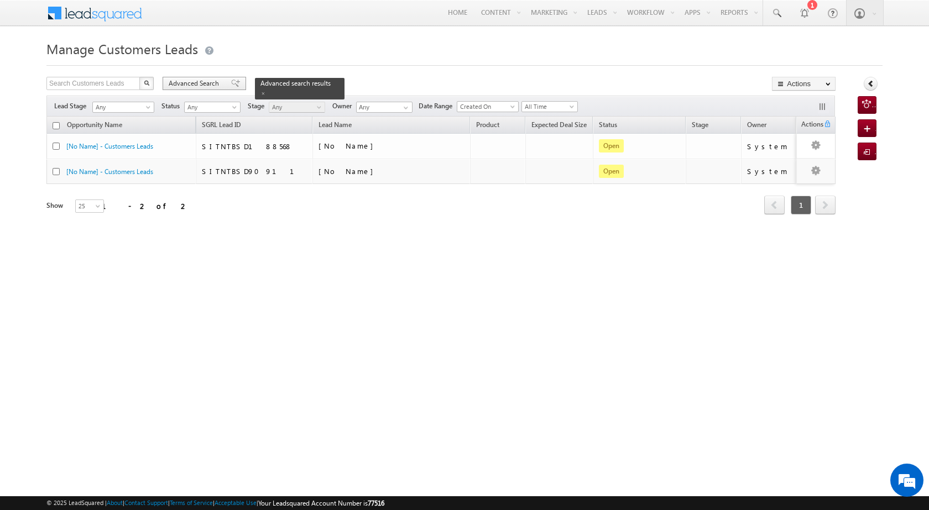
click at [211, 81] on span "Advanced Search" at bounding box center [196, 83] width 54 height 10
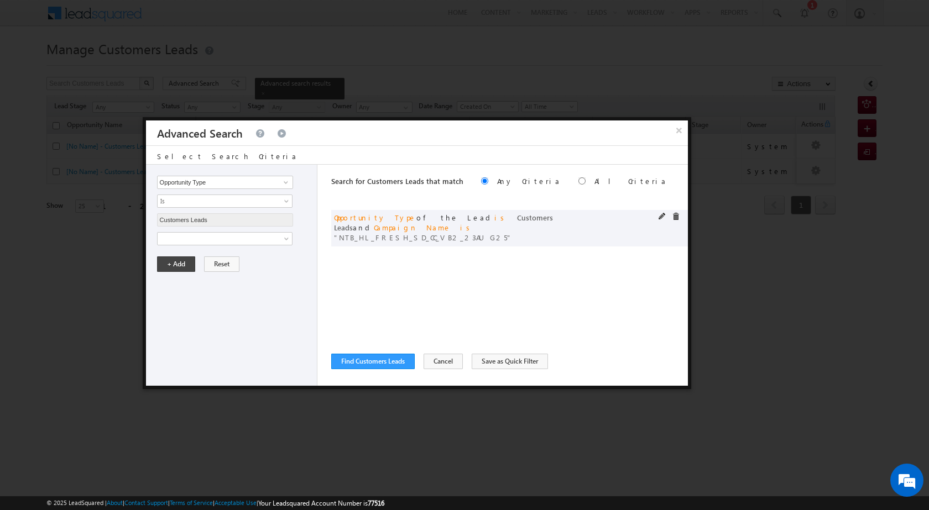
click at [656, 218] on div "or Opportunity Type of the Lead is Customers Leads and Campaign Name is NTB_HL_…" at bounding box center [509, 228] width 357 height 36
click at [657, 214] on div "or Opportunity Type of the Lead is Customers Leads and Campaign Name is NTB_HL_…" at bounding box center [509, 228] width 357 height 36
click at [658, 215] on span at bounding box center [662, 217] width 8 height 8
click at [239, 273] on input "NTB_HL_FRESH_SD_CC_VB2_23AUG25" at bounding box center [225, 276] width 136 height 13
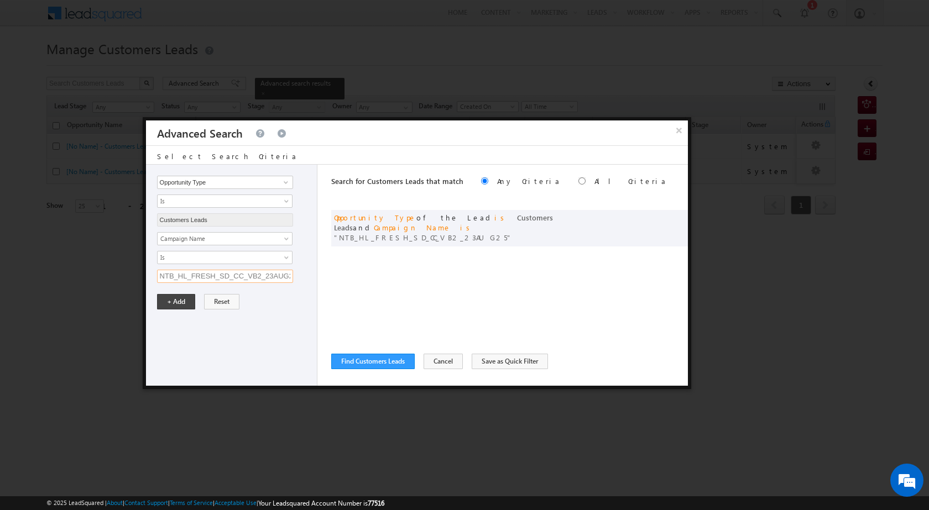
paste input "BM_CC_VB3"
type input "NTB_HL_FRESH_BM_CC_VB3_23AUG25"
click at [182, 296] on button "+ Add" at bounding box center [176, 301] width 38 height 15
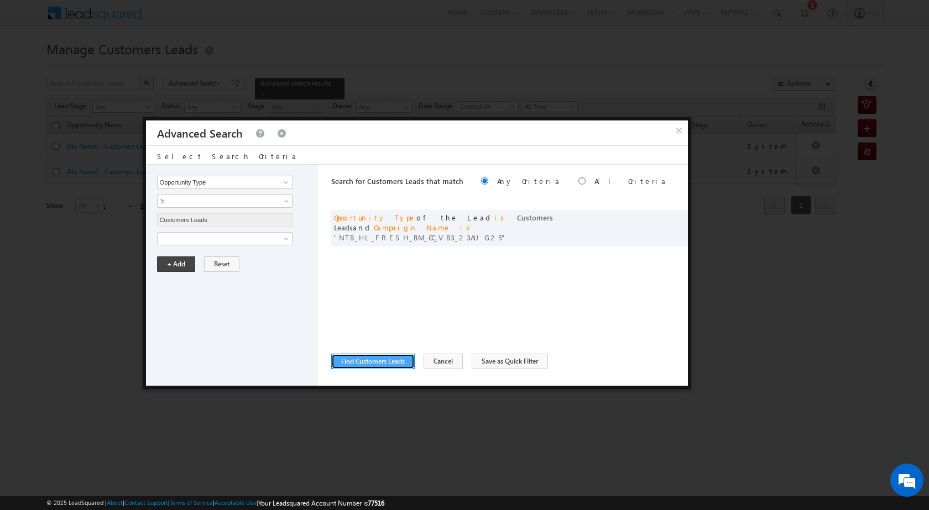
click at [399, 362] on button "Find Customers Leads" at bounding box center [372, 361] width 83 height 15
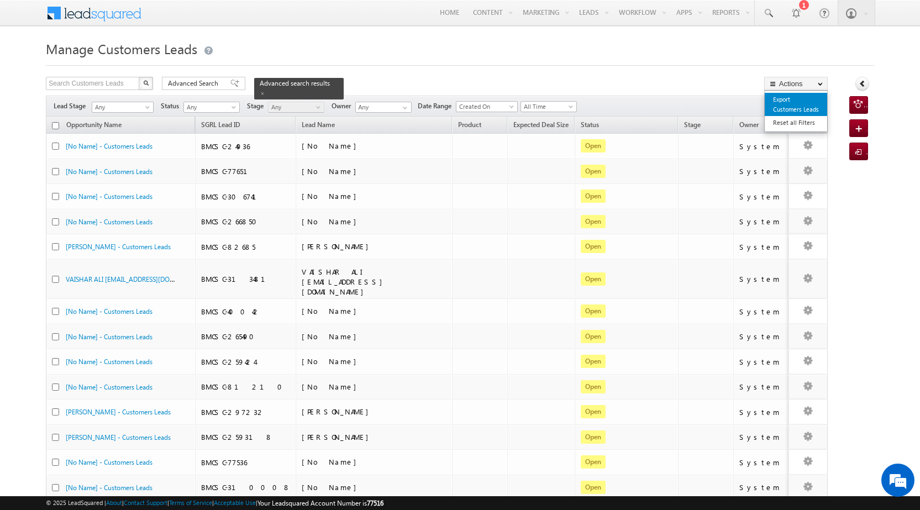
click at [798, 109] on link "Export Customers Leads" at bounding box center [796, 104] width 62 height 23
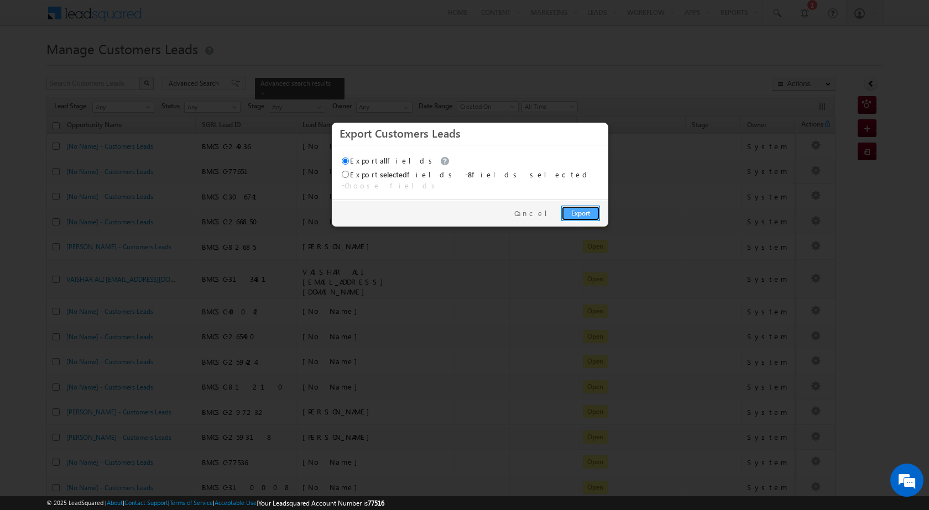
click at [581, 213] on link "Export" at bounding box center [580, 213] width 39 height 15
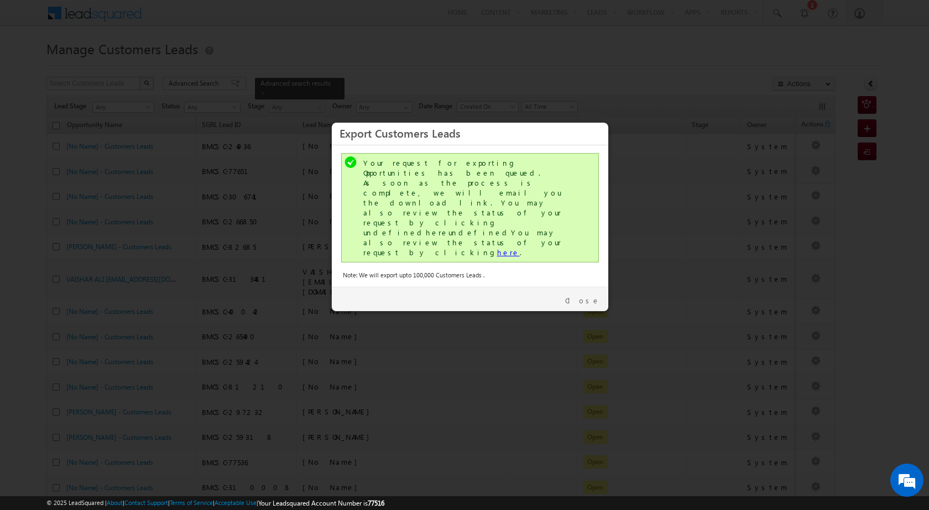
click at [497, 248] on link "here" at bounding box center [508, 252] width 23 height 9
click at [584, 296] on link "Close" at bounding box center [582, 301] width 35 height 10
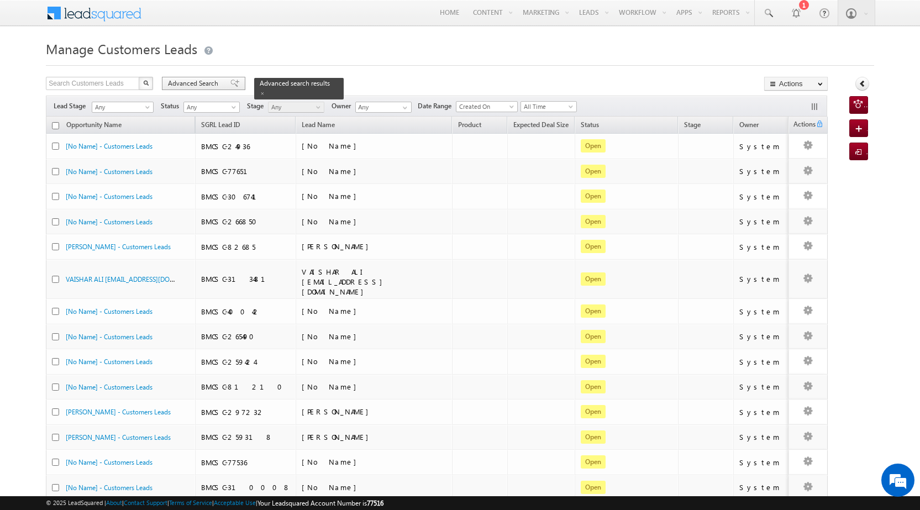
click at [195, 88] on div "Advanced Search" at bounding box center [203, 83] width 83 height 13
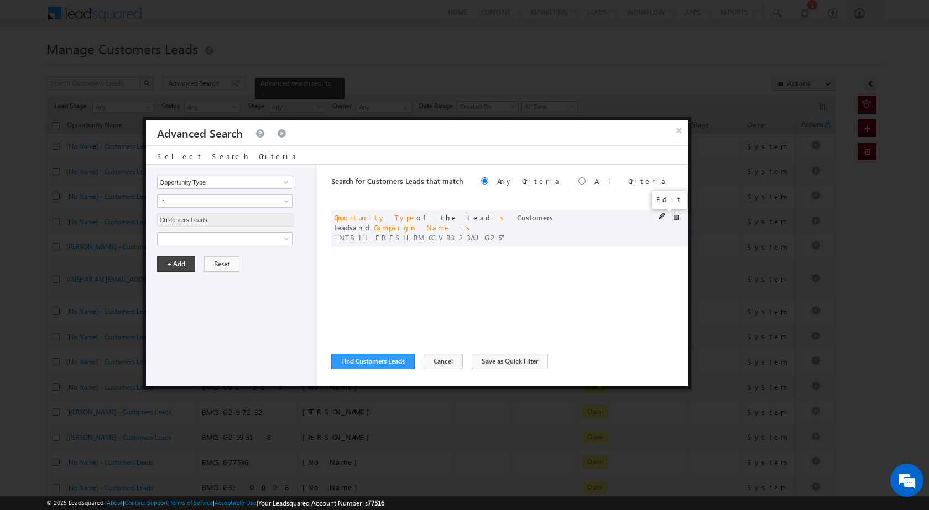
click at [659, 215] on span at bounding box center [662, 217] width 8 height 8
click at [184, 282] on input "NTB_HL_FRESH_BM_CC_VB3_23AUG25" at bounding box center [225, 276] width 136 height 13
paste input "4"
type input "NTB_HL_FRESH_BM_CC_VB4_23AUG25"
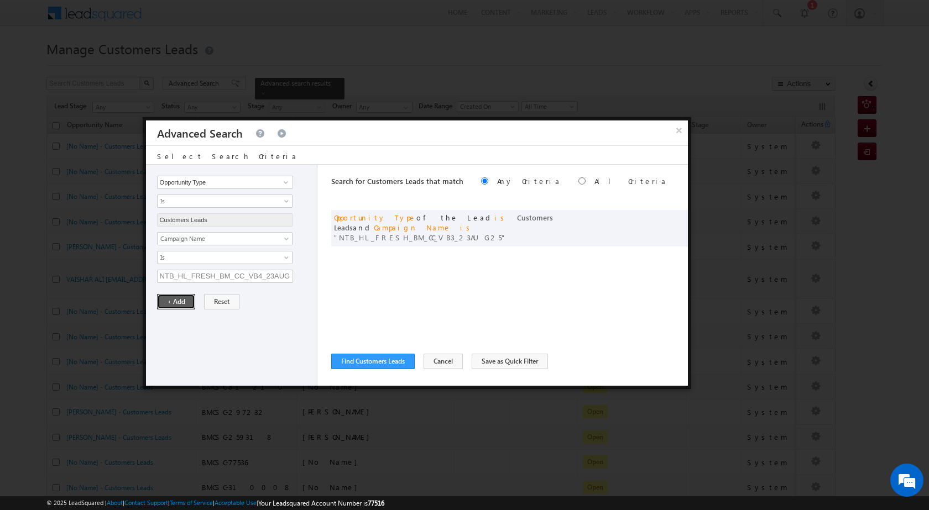
click at [181, 300] on button "+ Add" at bounding box center [176, 301] width 38 height 15
click at [383, 358] on button "Find Customers Leads" at bounding box center [372, 361] width 83 height 15
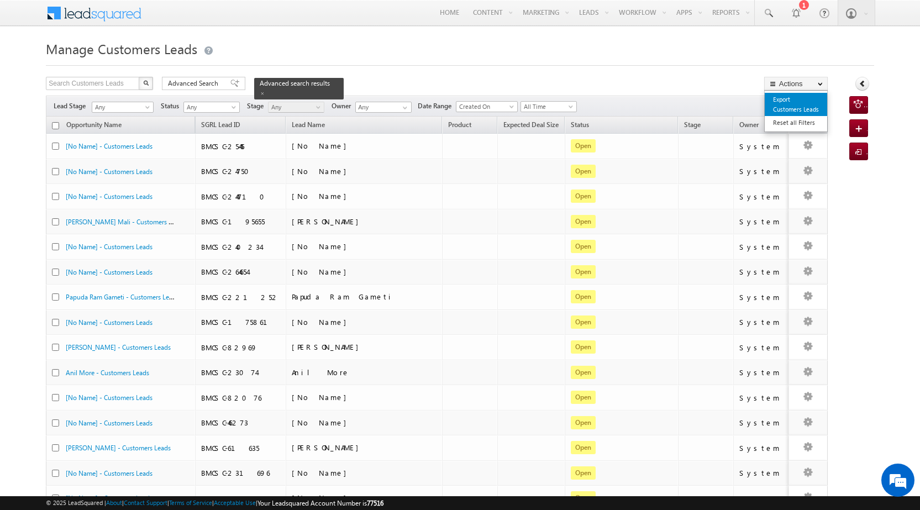
click at [789, 103] on link "Export Customers Leads" at bounding box center [796, 104] width 62 height 23
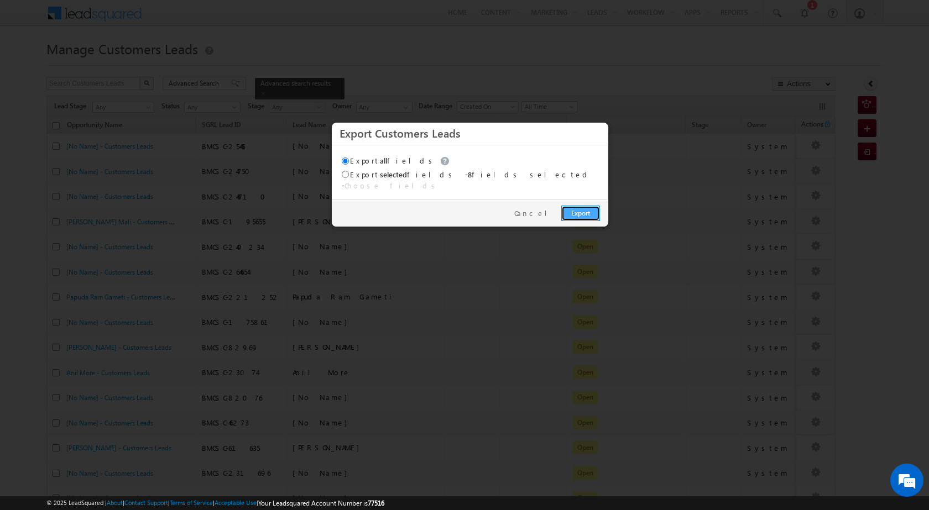
click at [595, 206] on link "Export" at bounding box center [580, 213] width 39 height 15
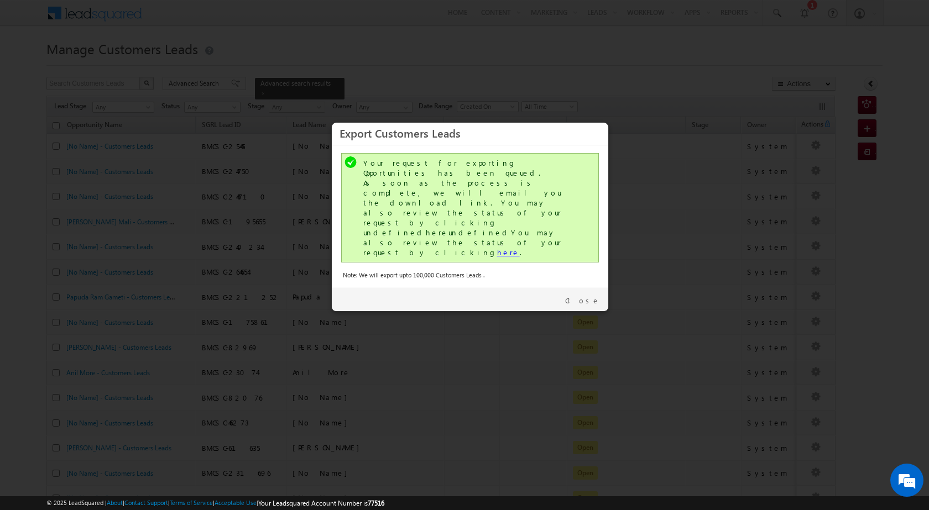
click at [497, 248] on link "here" at bounding box center [508, 252] width 23 height 9
drag, startPoint x: 590, startPoint y: 251, endPoint x: 584, endPoint y: 250, distance: 6.1
click at [590, 296] on link "Close" at bounding box center [582, 301] width 35 height 10
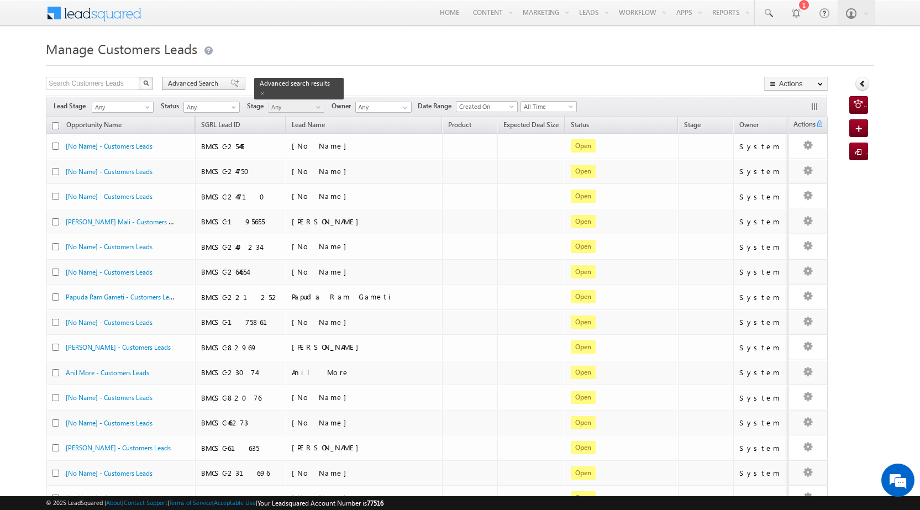
click at [180, 88] on div "Advanced Search" at bounding box center [203, 83] width 83 height 13
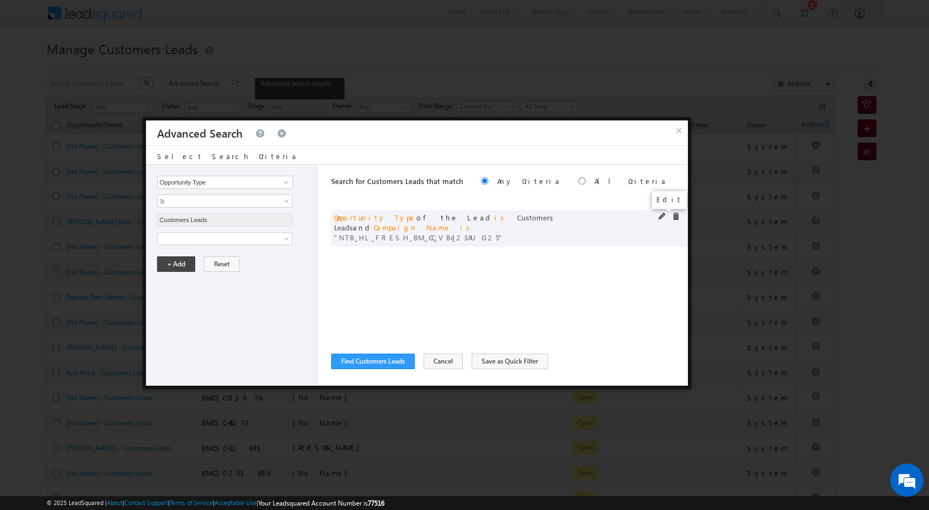
click at [663, 216] on span at bounding box center [662, 217] width 8 height 8
click at [245, 281] on input "NTB_HL_FRESH_BM_CC_VB4_23AUG25" at bounding box center [225, 276] width 136 height 13
paste input "_HL_FRESH_BM_CC_VB2"
type input "_HL_FRESH_BM_CC_VB2_23AUG25"
click at [184, 300] on button "+ Add" at bounding box center [176, 301] width 38 height 15
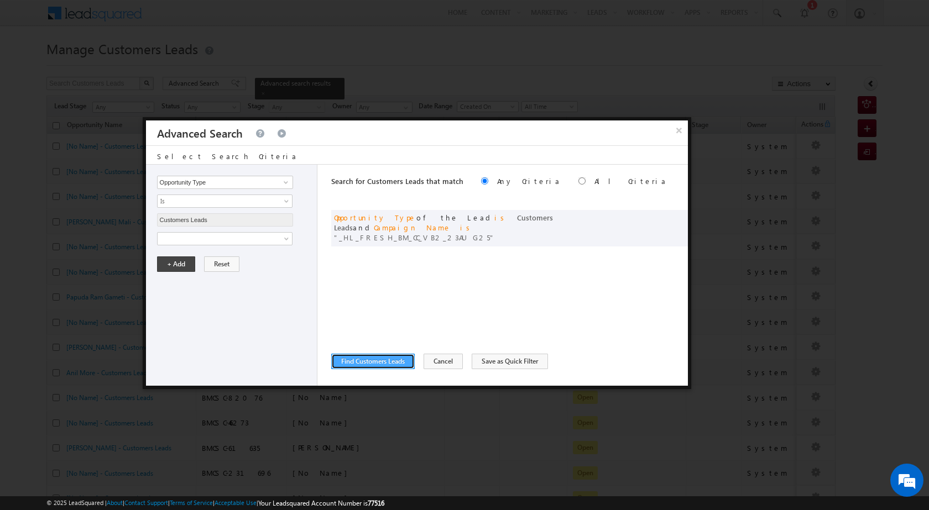
click at [389, 359] on button "Find Customers Leads" at bounding box center [372, 361] width 83 height 15
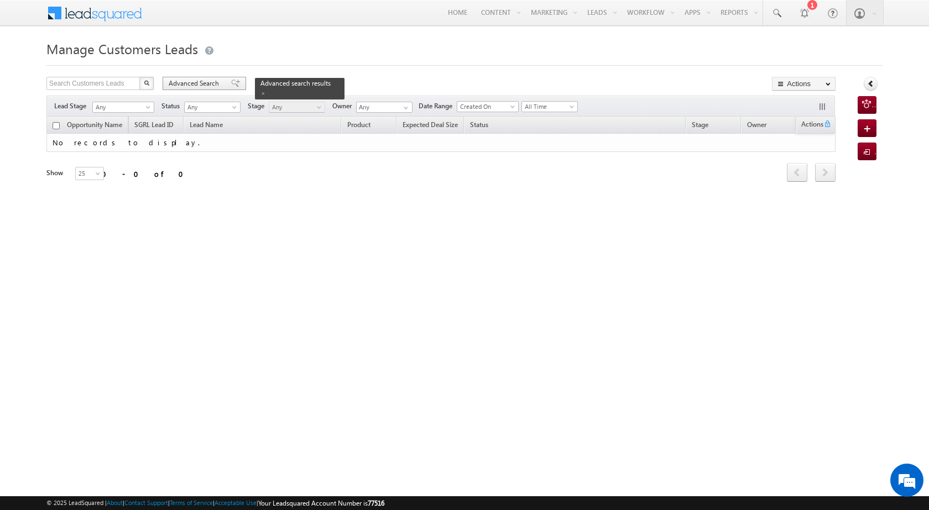
click at [216, 80] on span "Advanced Search" at bounding box center [196, 83] width 54 height 10
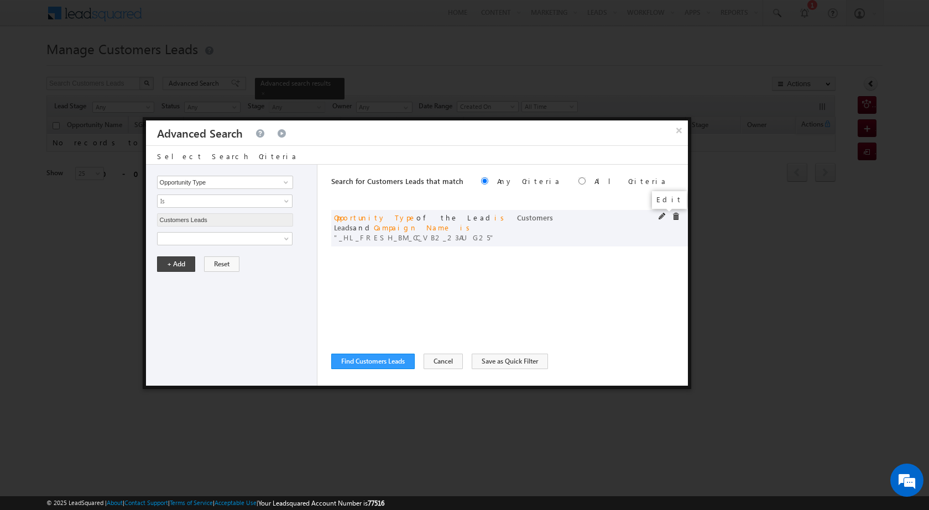
click at [660, 217] on span at bounding box center [662, 217] width 8 height 8
click at [190, 279] on input "_HL_FRESH_BM_CC_VB2_23AUG25" at bounding box center [225, 276] width 136 height 13
click at [173, 299] on button "+ Add" at bounding box center [176, 301] width 38 height 15
click at [660, 214] on span at bounding box center [662, 217] width 8 height 8
click at [237, 279] on input "_HL_FRESH_BM_CC_VB2_23AUG25" at bounding box center [225, 276] width 136 height 13
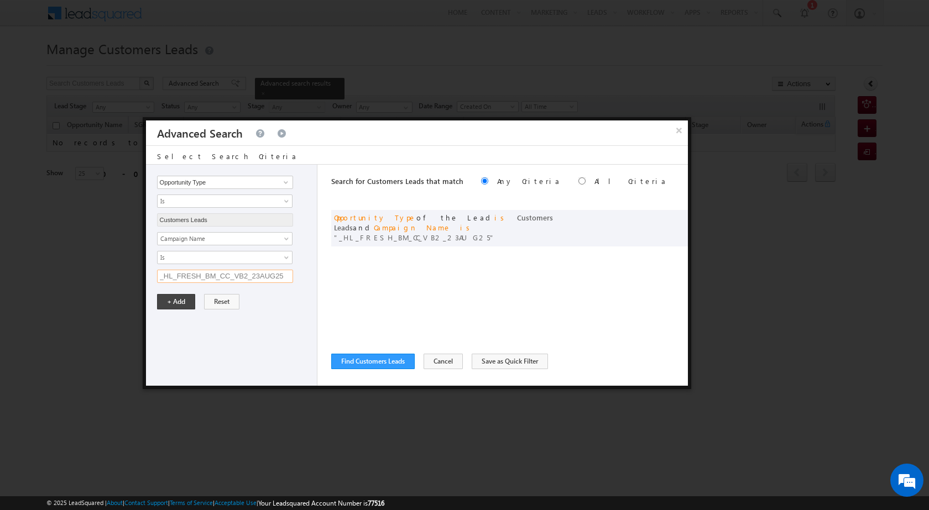
paste input "NTB"
type input "NTB_HL_FRESH_BM_CC_VB2_23AUG25"
click at [158, 300] on button "+ Add" at bounding box center [176, 301] width 38 height 15
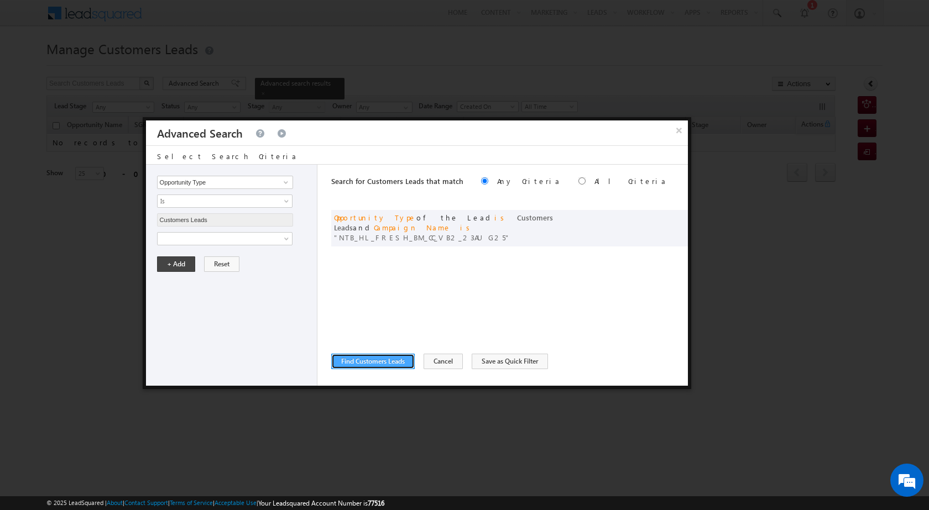
click at [389, 358] on button "Find Customers Leads" at bounding box center [372, 361] width 83 height 15
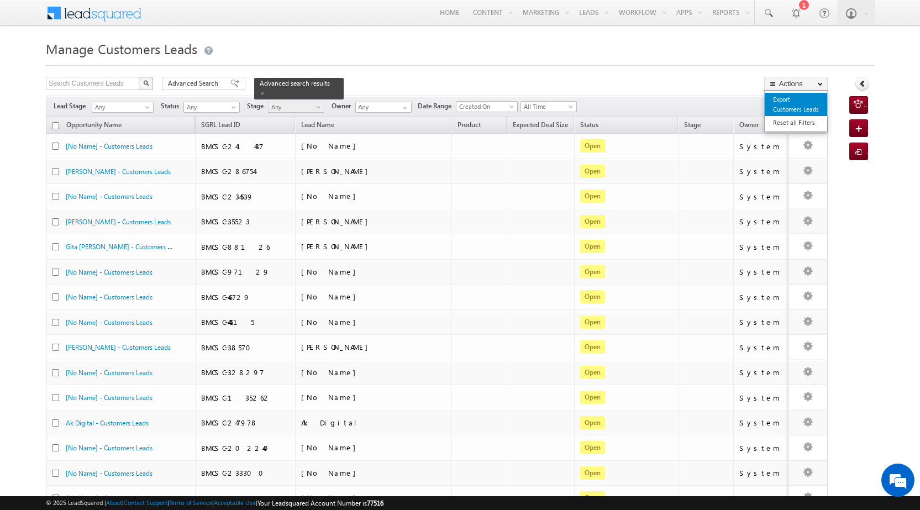
click at [801, 103] on link "Export Customers Leads" at bounding box center [796, 104] width 62 height 23
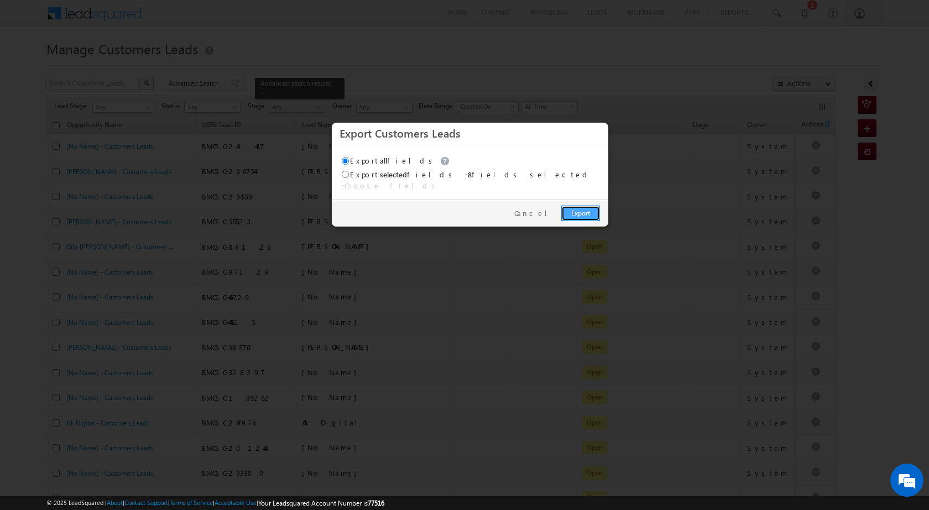
click at [573, 206] on link "Export" at bounding box center [580, 213] width 39 height 15
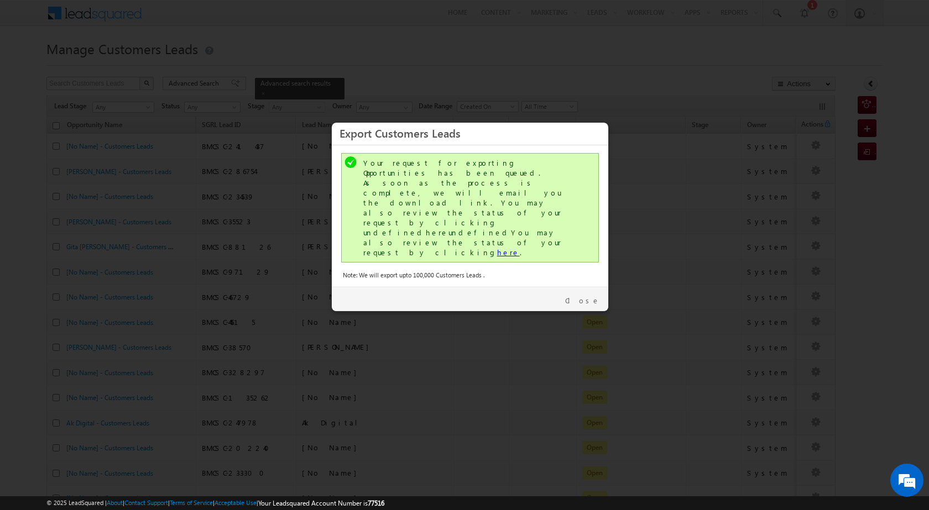
click at [497, 248] on link "here" at bounding box center [508, 252] width 23 height 9
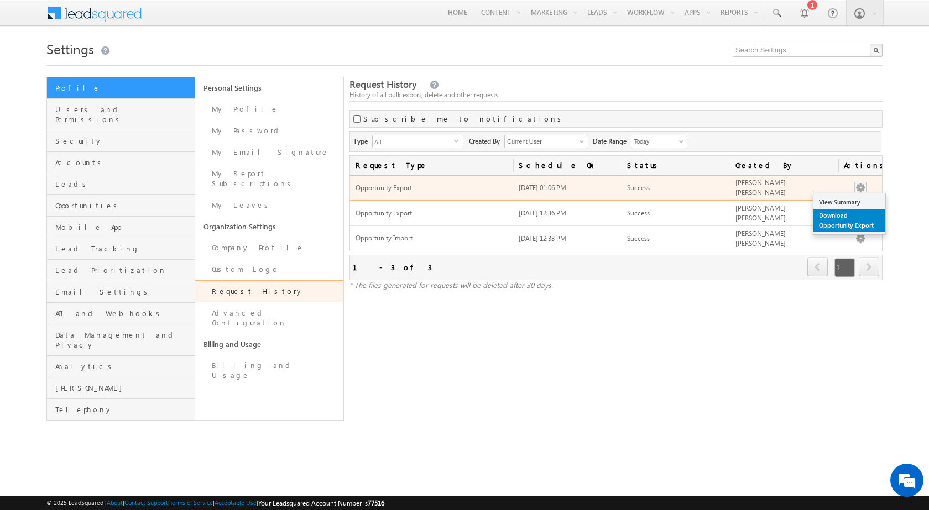
click at [834, 217] on link "Download Opportunity Export" at bounding box center [849, 220] width 72 height 23
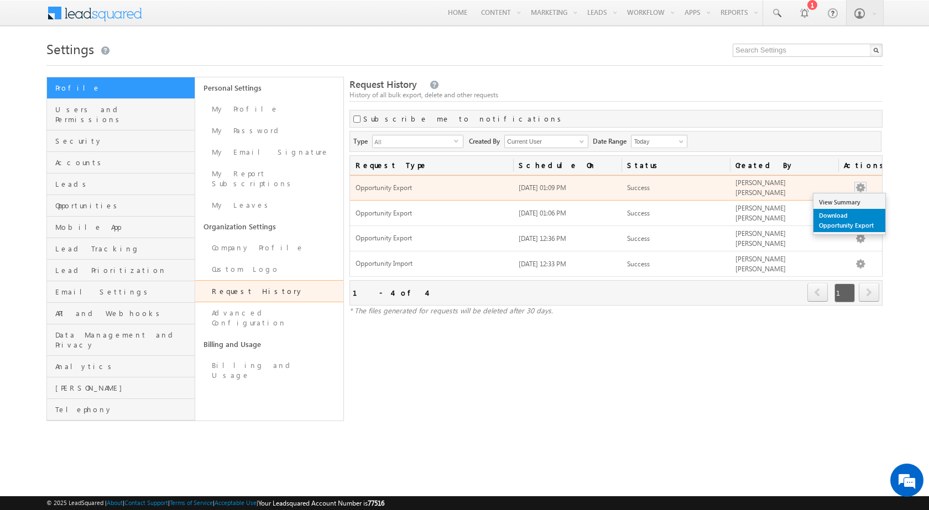
click at [831, 224] on link "Download Opportunity Export" at bounding box center [849, 220] width 72 height 23
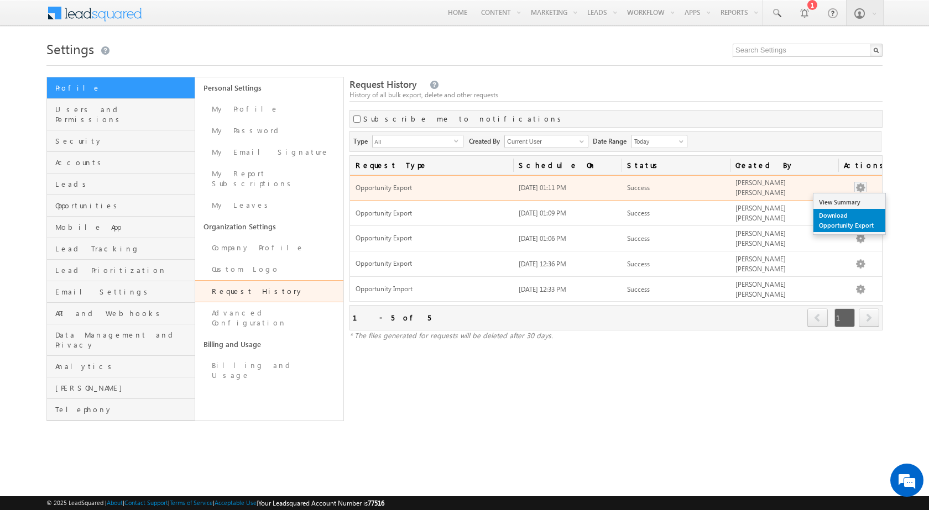
click at [836, 211] on link "Download Opportunity Export" at bounding box center [849, 220] width 72 height 23
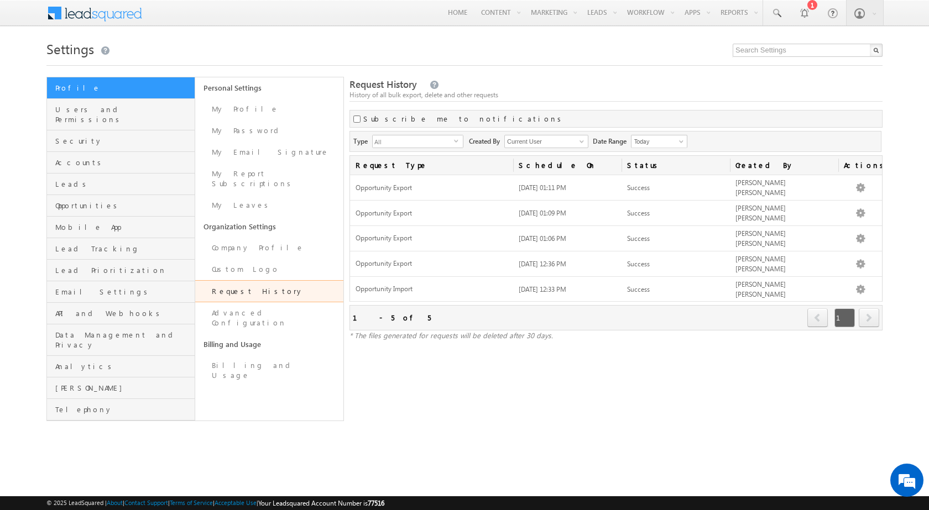
click at [585, 55] on h1 "Settings" at bounding box center [464, 48] width 836 height 22
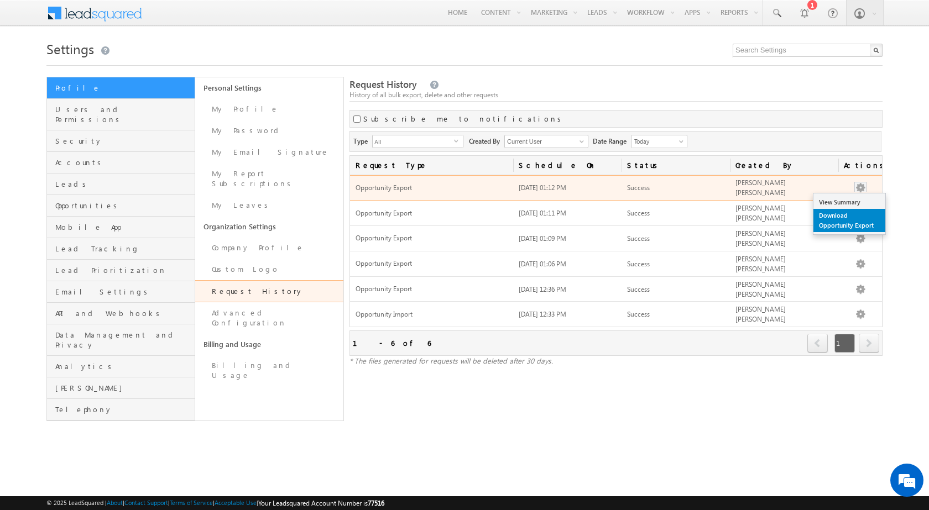
click at [826, 215] on link "Download Opportunity Export" at bounding box center [849, 220] width 72 height 23
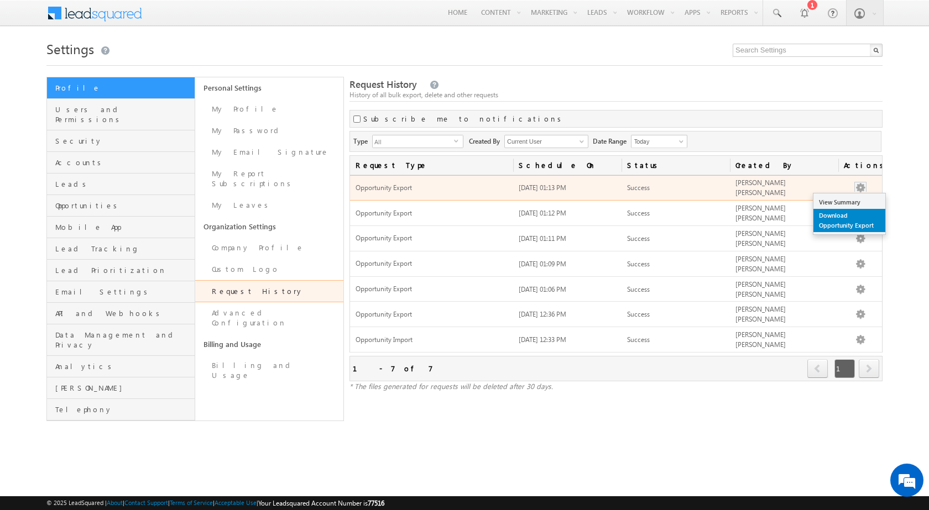
click at [829, 217] on link "Download Opportunity Export" at bounding box center [849, 220] width 72 height 23
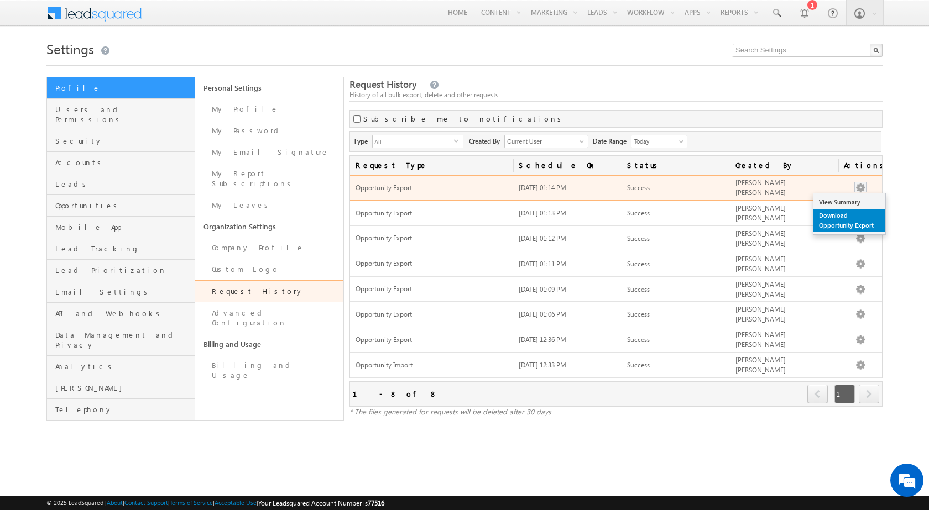
click at [837, 217] on link "Download Opportunity Export" at bounding box center [849, 220] width 72 height 23
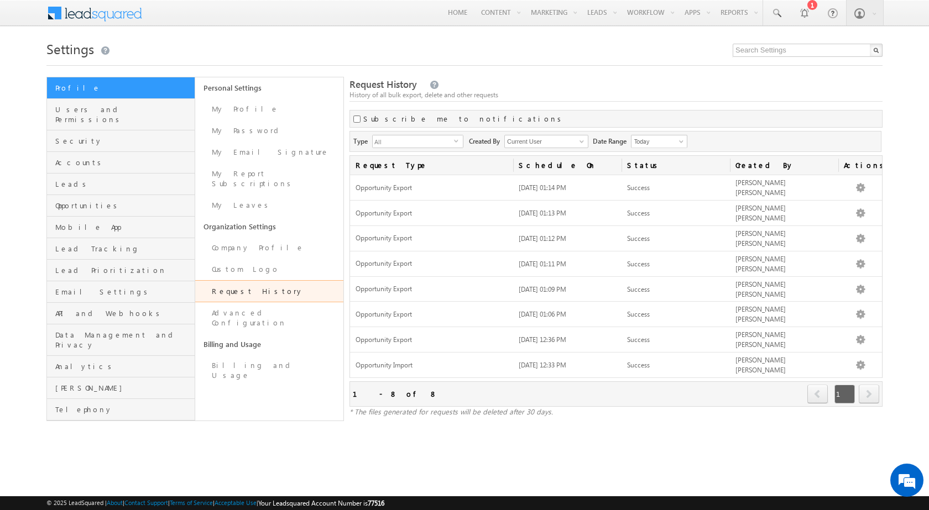
click at [524, 57] on h1 "Settings" at bounding box center [464, 48] width 836 height 22
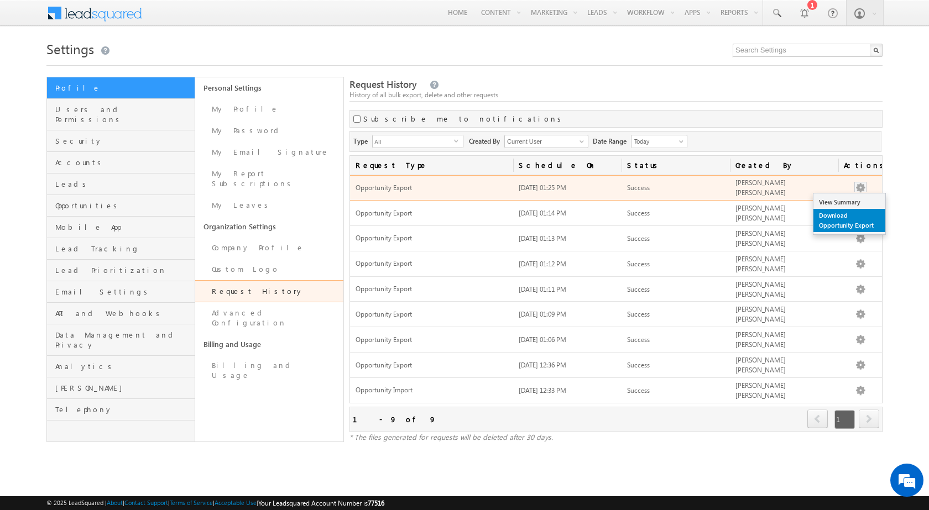
click at [856, 216] on link "Download Opportunity Export" at bounding box center [849, 220] width 72 height 23
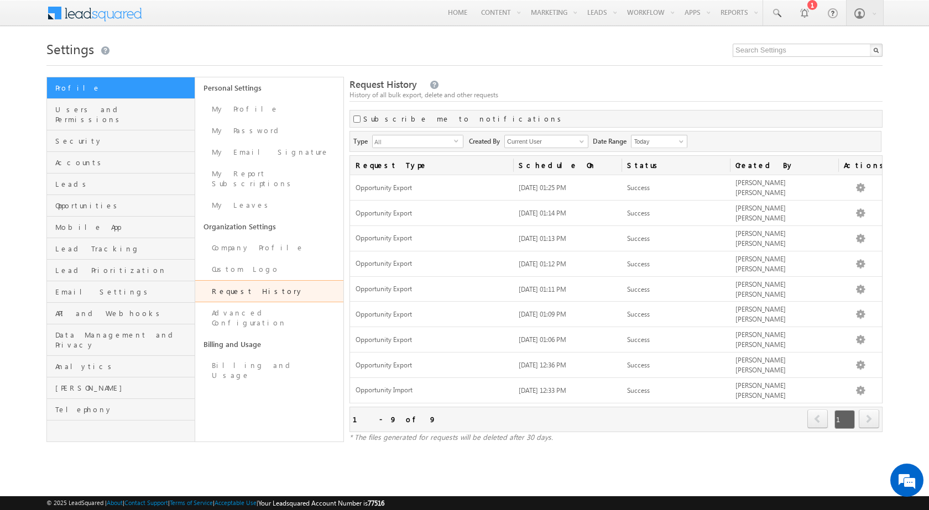
click at [591, 92] on div "History of all bulk export, delete and other requests" at bounding box center [615, 95] width 533 height 10
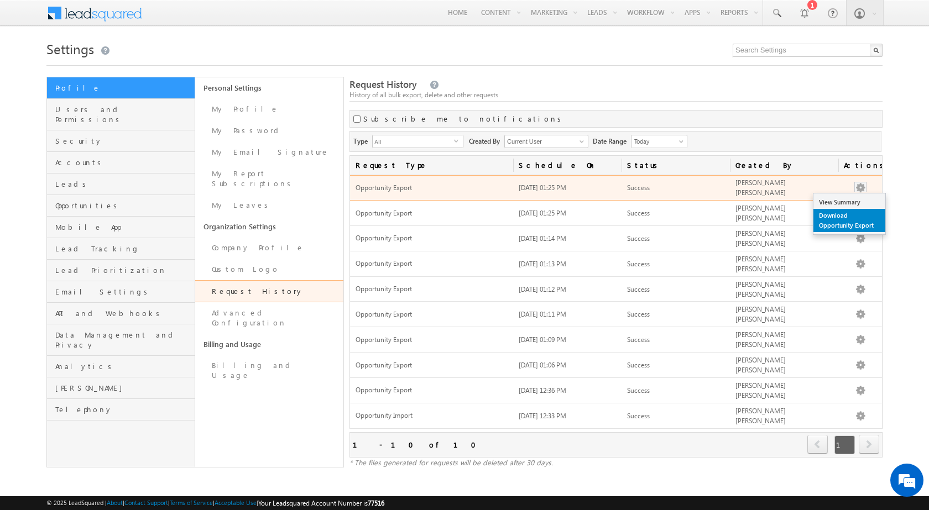
click at [854, 219] on link "Download Opportunity Export" at bounding box center [849, 220] width 72 height 23
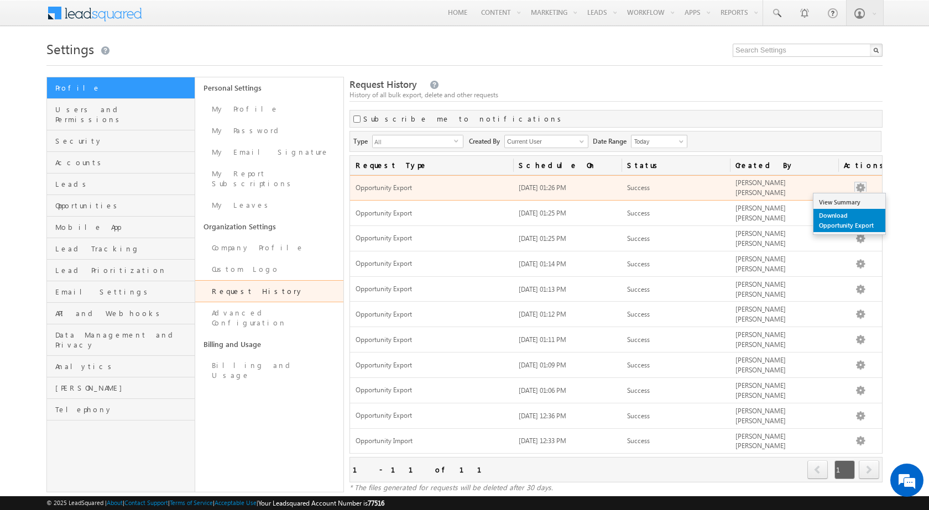
click at [855, 216] on link "Download Opportunity Export" at bounding box center [849, 220] width 72 height 23
